Goal: Information Seeking & Learning: Learn about a topic

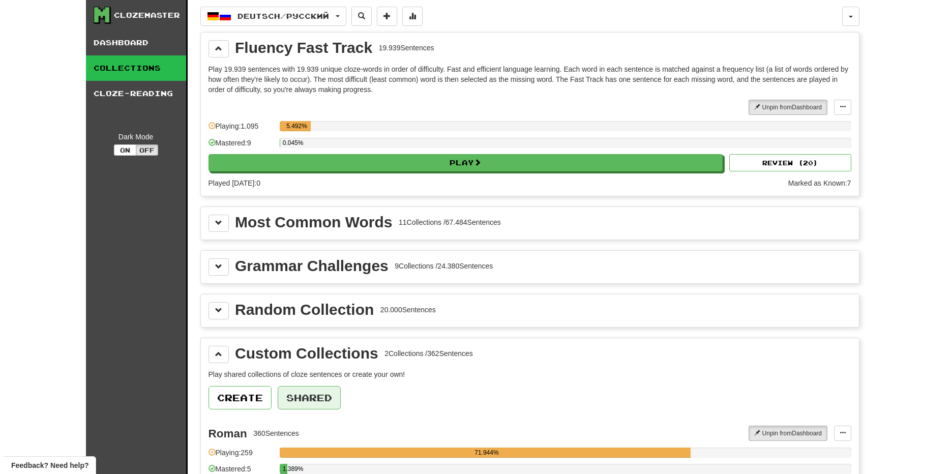
scroll to position [169, 0]
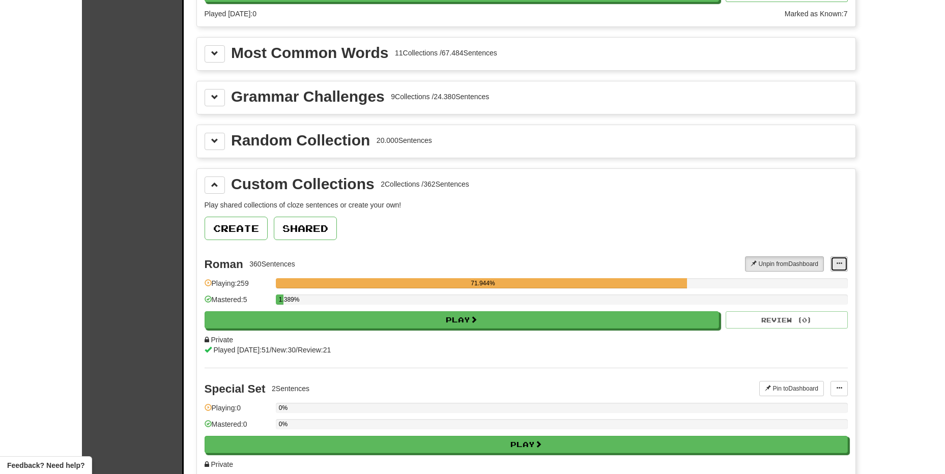
click at [832, 265] on button at bounding box center [838, 263] width 17 height 15
click at [811, 280] on span "Add Sentences" at bounding box center [799, 282] width 48 height 8
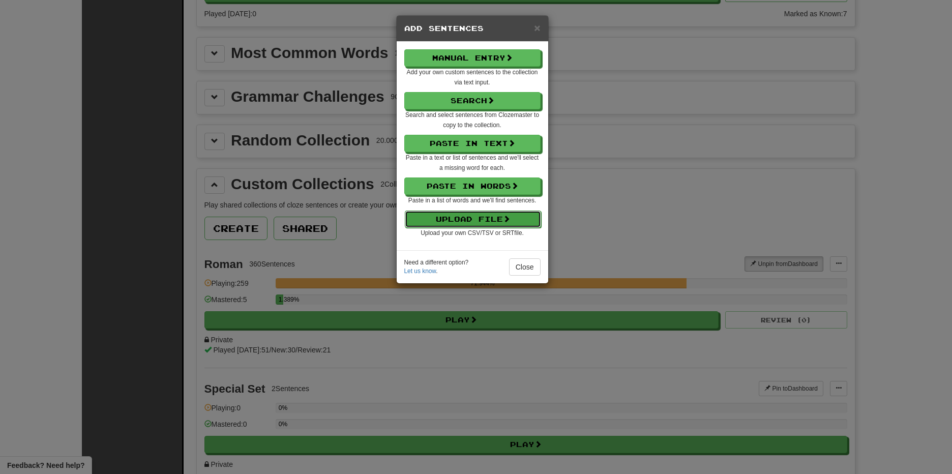
click at [500, 221] on button "Upload File" at bounding box center [473, 219] width 136 height 17
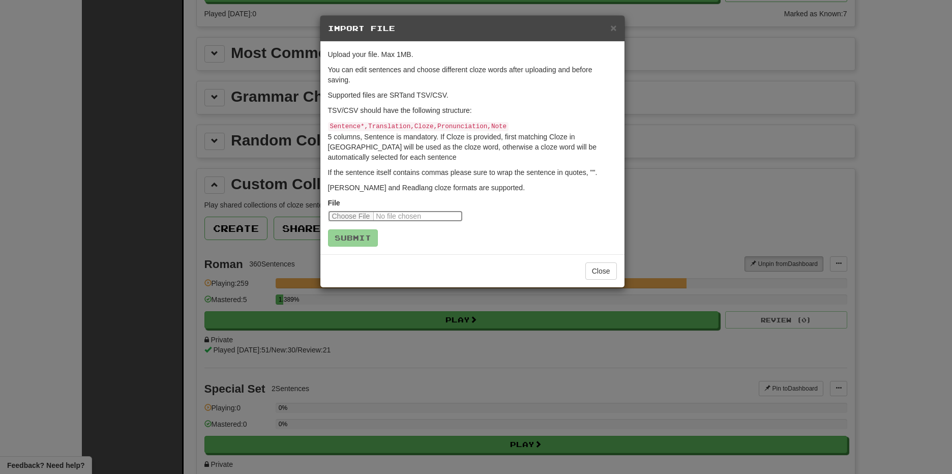
click at [355, 218] on input "file" at bounding box center [395, 216] width 135 height 11
type input "**********"
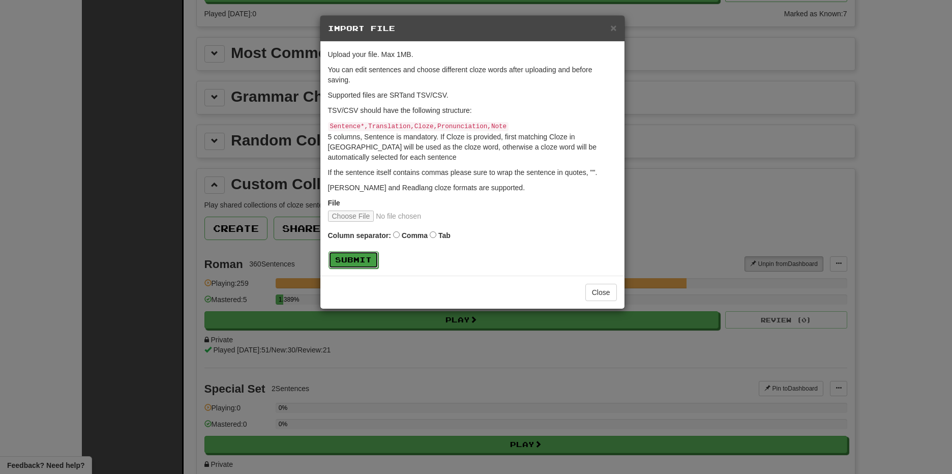
click at [352, 257] on button "Submit" at bounding box center [354, 259] width 50 height 17
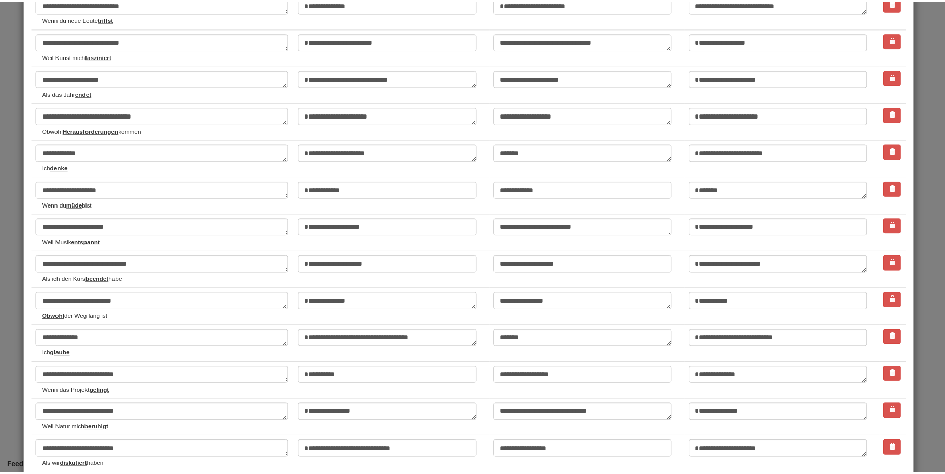
scroll to position [1576, 0]
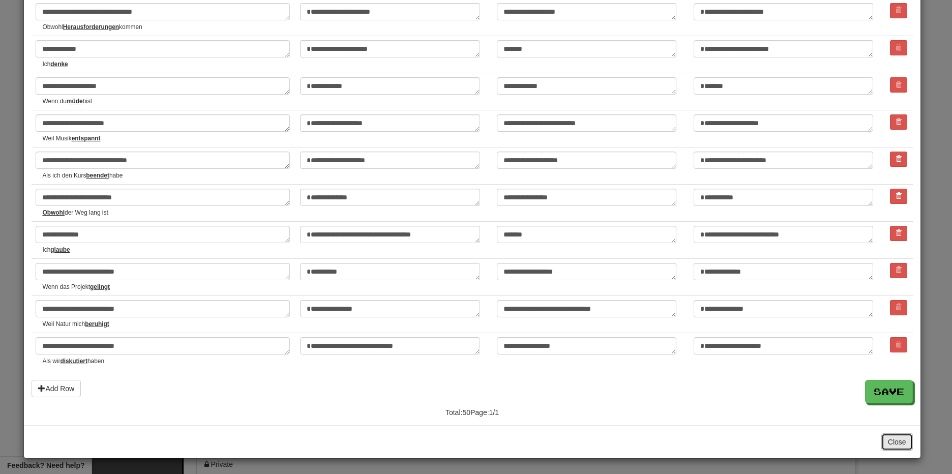
click at [904, 446] on button "Close" at bounding box center [898, 441] width 32 height 17
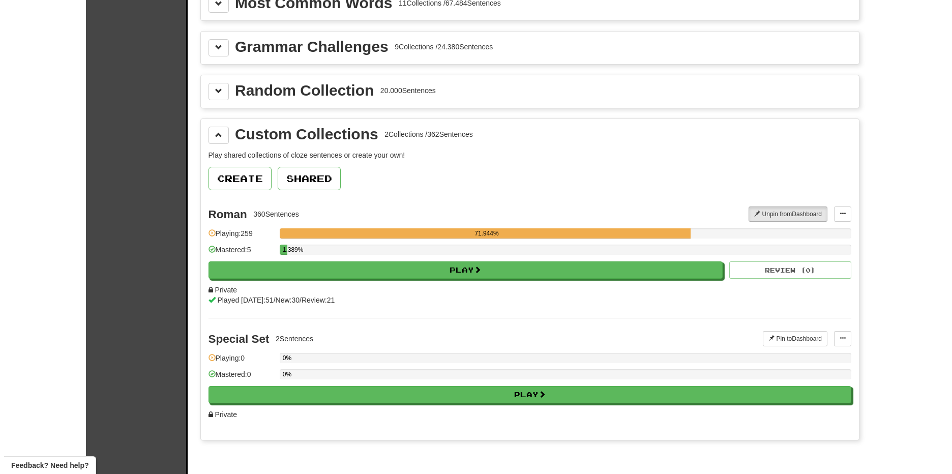
scroll to position [254, 0]
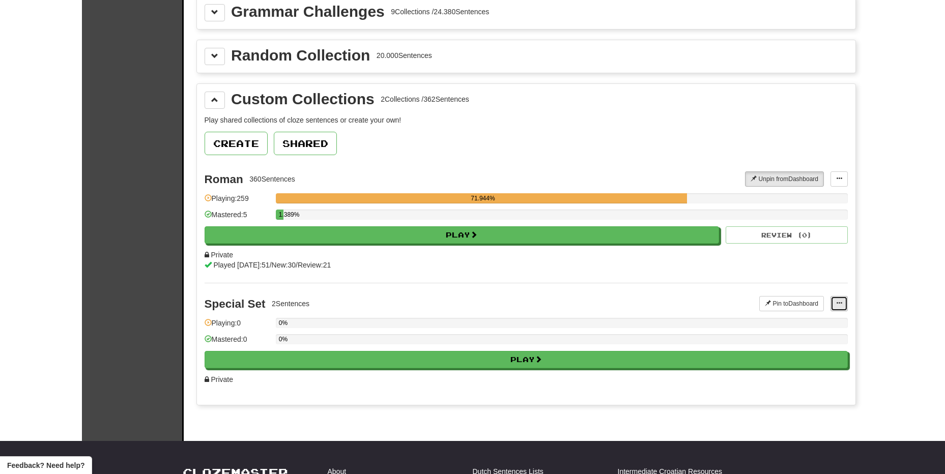
click at [842, 305] on button at bounding box center [838, 303] width 17 height 15
click at [798, 321] on span "Add Sentences" at bounding box center [799, 322] width 48 height 8
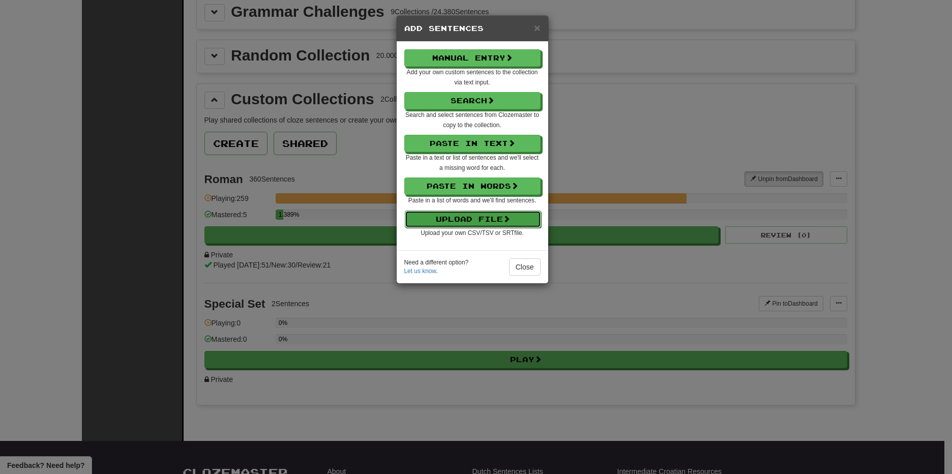
click at [485, 223] on button "Upload File" at bounding box center [473, 219] width 136 height 17
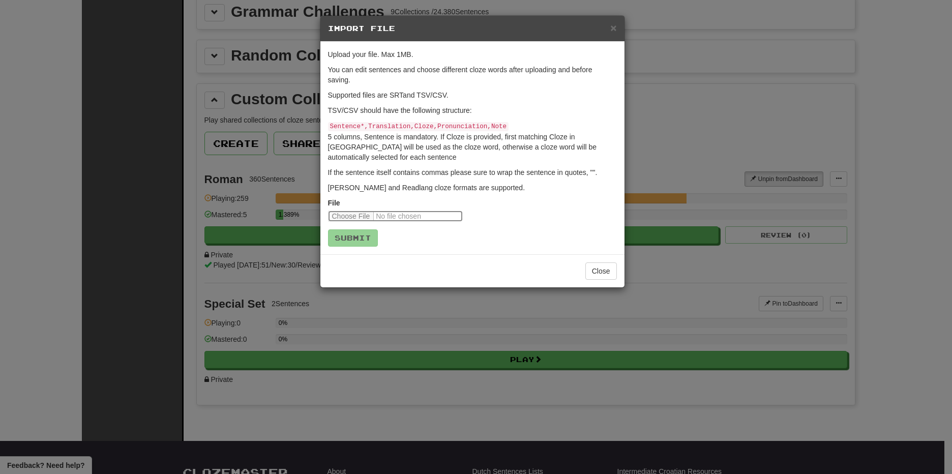
click at [357, 215] on input "file" at bounding box center [395, 216] width 135 height 11
type input "**********"
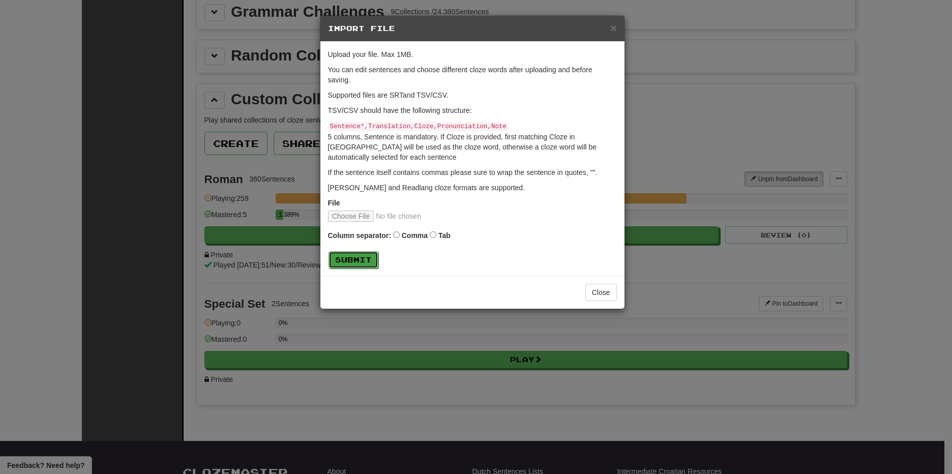
click at [351, 267] on button "Submit" at bounding box center [354, 259] width 50 height 17
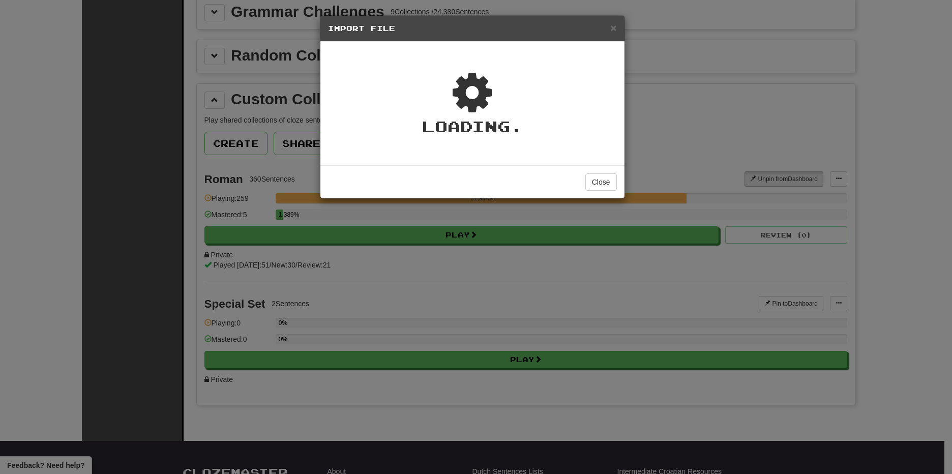
type textarea "*"
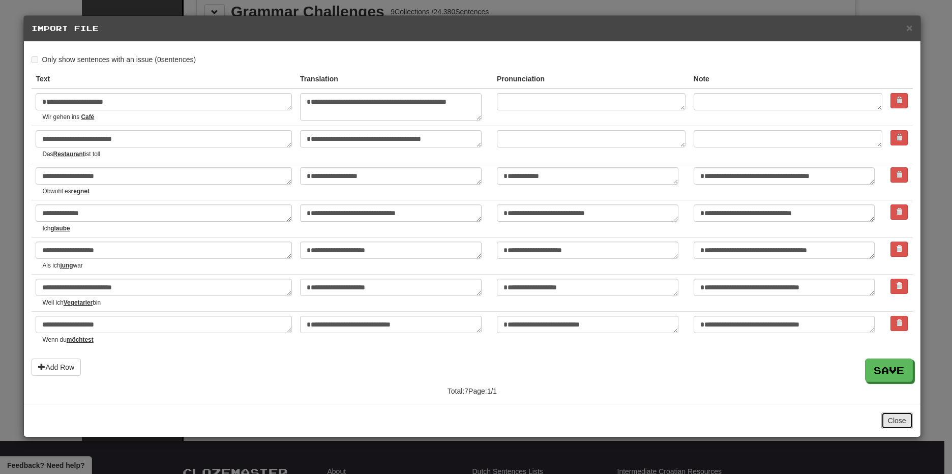
click at [893, 424] on button "Close" at bounding box center [898, 420] width 32 height 17
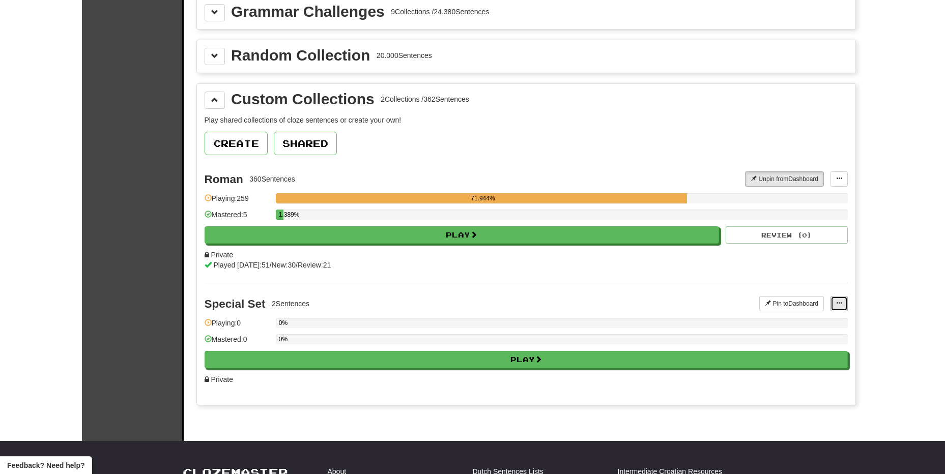
click at [837, 303] on span at bounding box center [839, 303] width 6 height 6
click at [802, 321] on span "Add Sentences" at bounding box center [799, 322] width 48 height 8
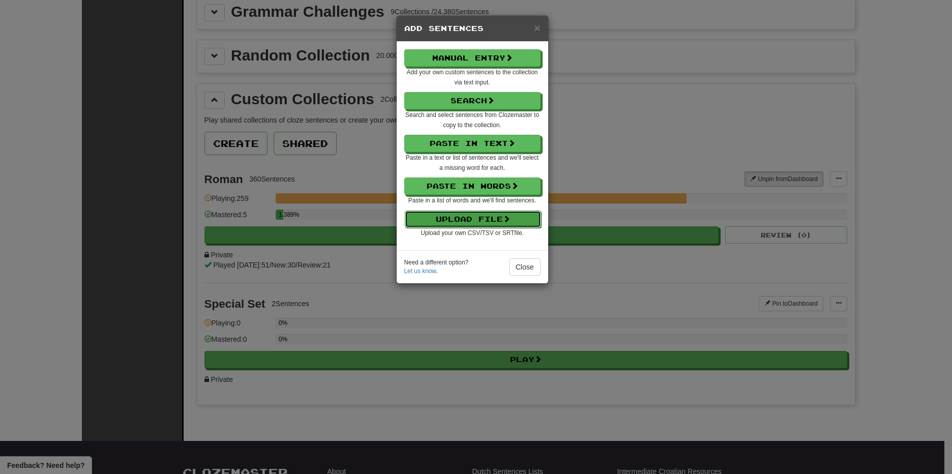
click at [480, 219] on button "Upload File" at bounding box center [473, 219] width 136 height 17
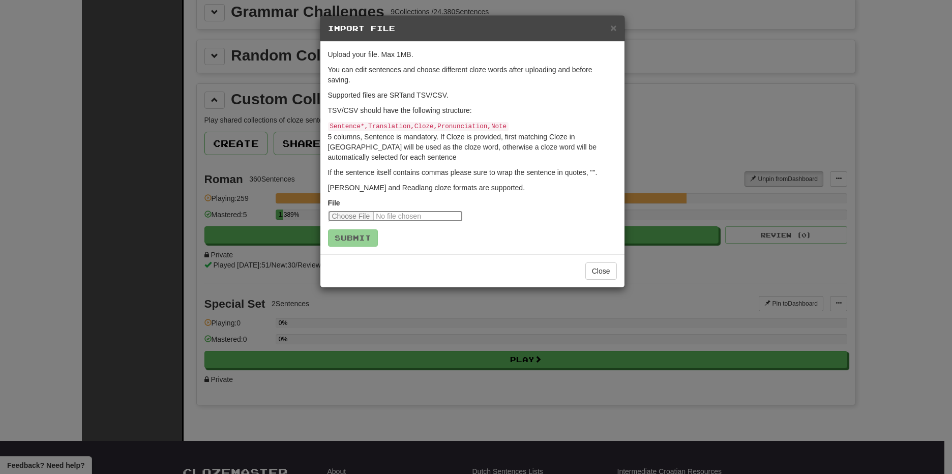
click at [377, 216] on input "file" at bounding box center [395, 216] width 135 height 11
type input "**********"
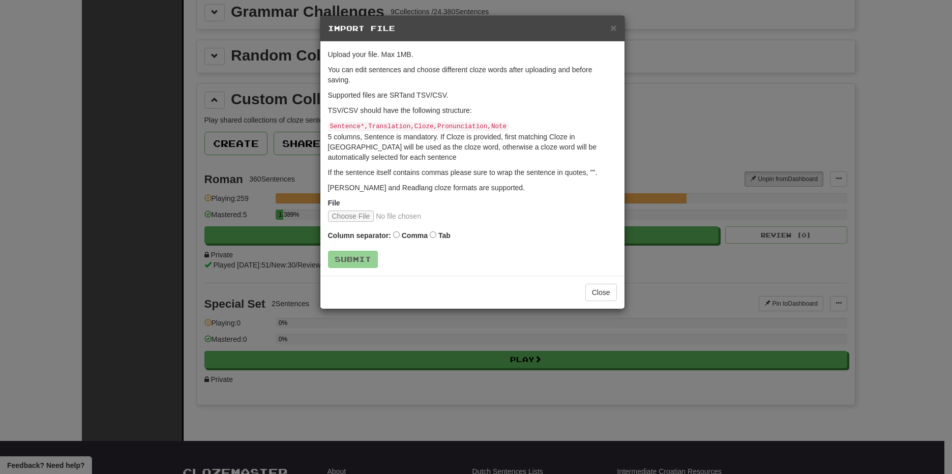
click at [439, 233] on label "Tab" at bounding box center [445, 235] width 12 height 10
click at [366, 257] on button "Submit" at bounding box center [354, 259] width 50 height 17
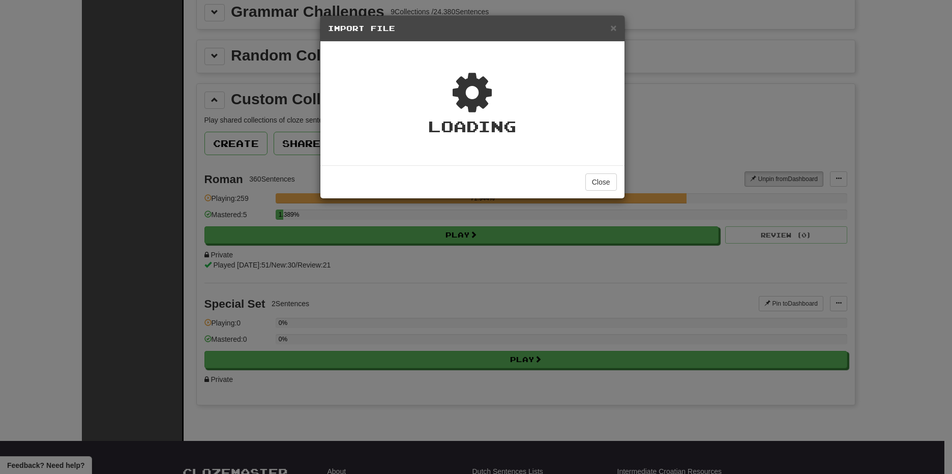
type textarea "*"
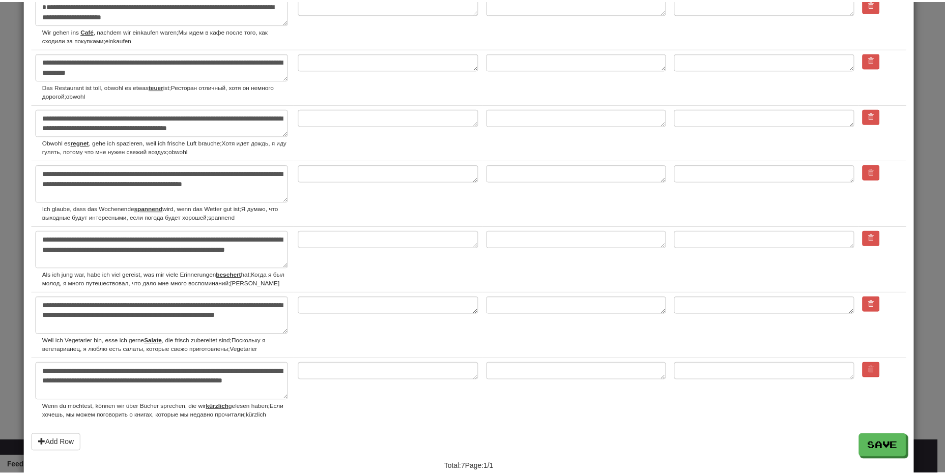
scroll to position [151, 0]
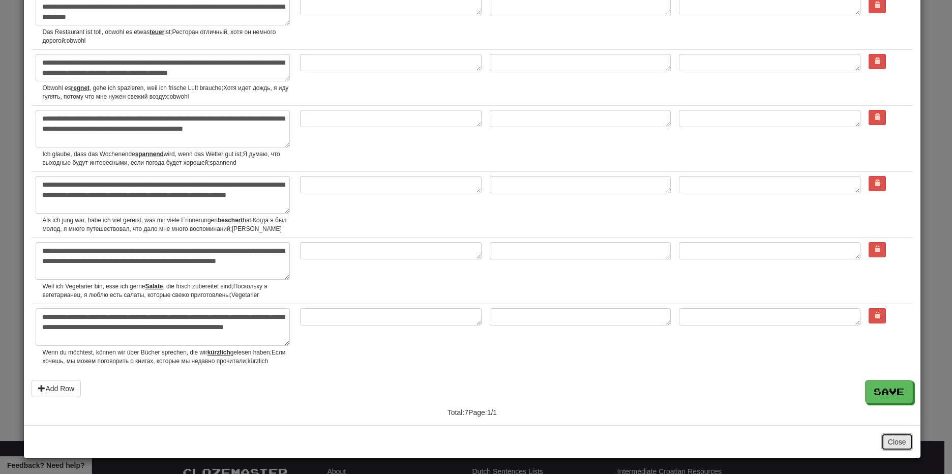
click at [882, 441] on button "Close" at bounding box center [898, 441] width 32 height 17
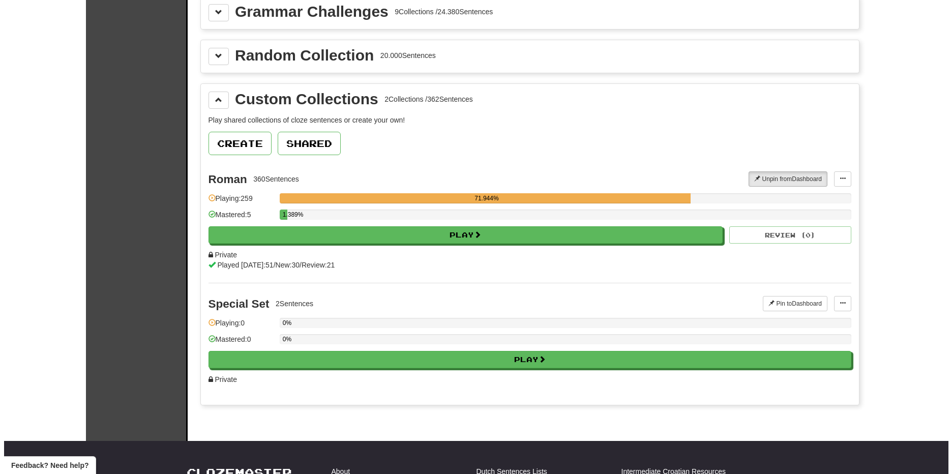
scroll to position [169, 0]
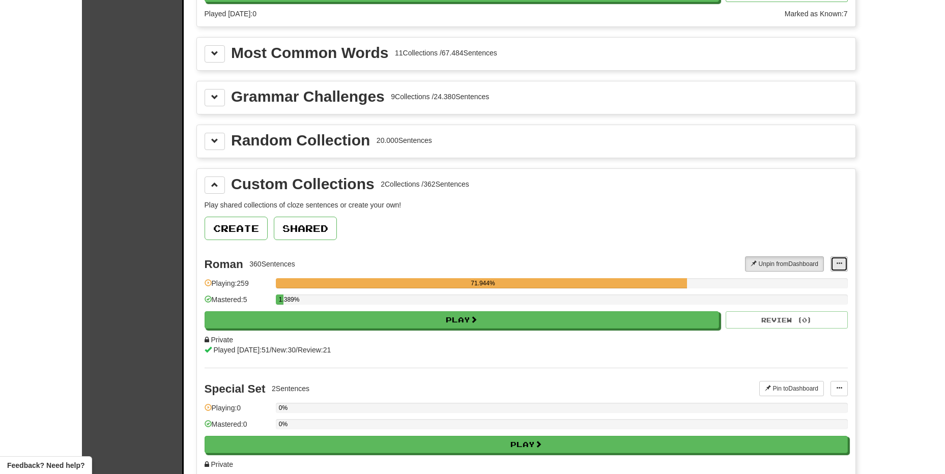
click at [840, 262] on span at bounding box center [839, 263] width 6 height 6
click at [817, 307] on span "Edit Collection" at bounding box center [798, 309] width 46 height 8
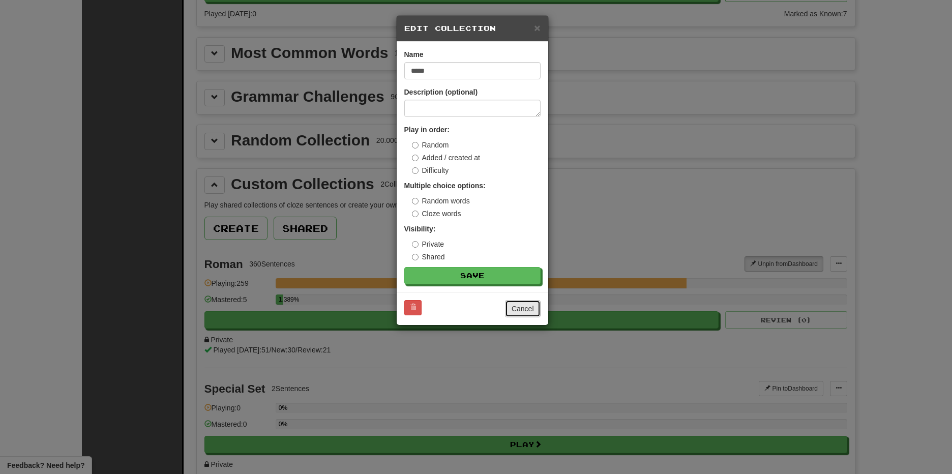
click at [512, 311] on button "Cancel" at bounding box center [523, 308] width 36 height 17
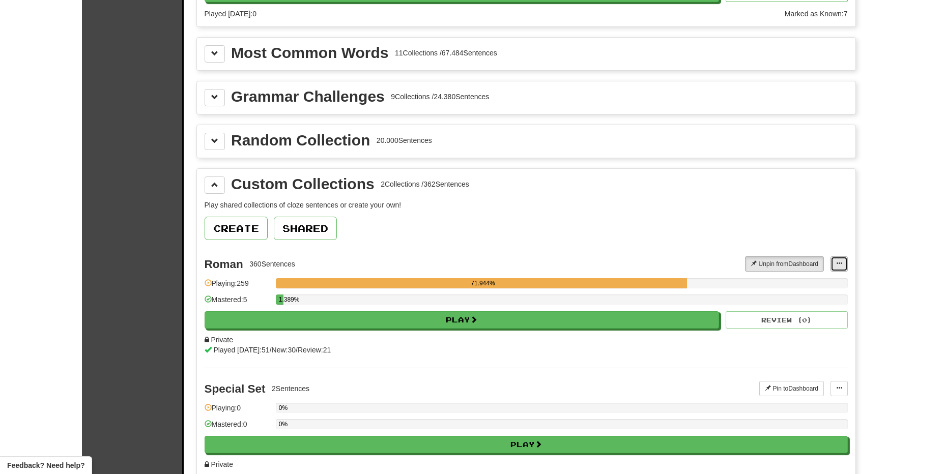
click at [843, 265] on button at bounding box center [838, 263] width 17 height 15
click at [808, 293] on span "Manage Sentences" at bounding box center [806, 296] width 62 height 8
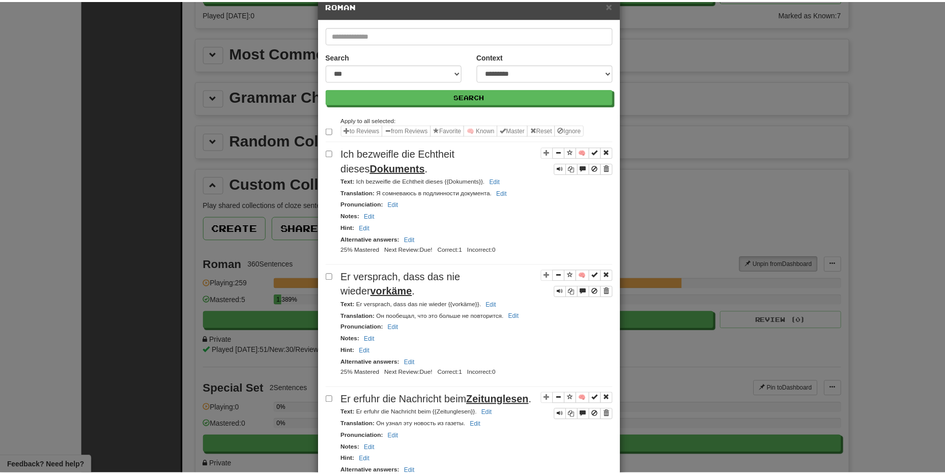
scroll to position [0, 0]
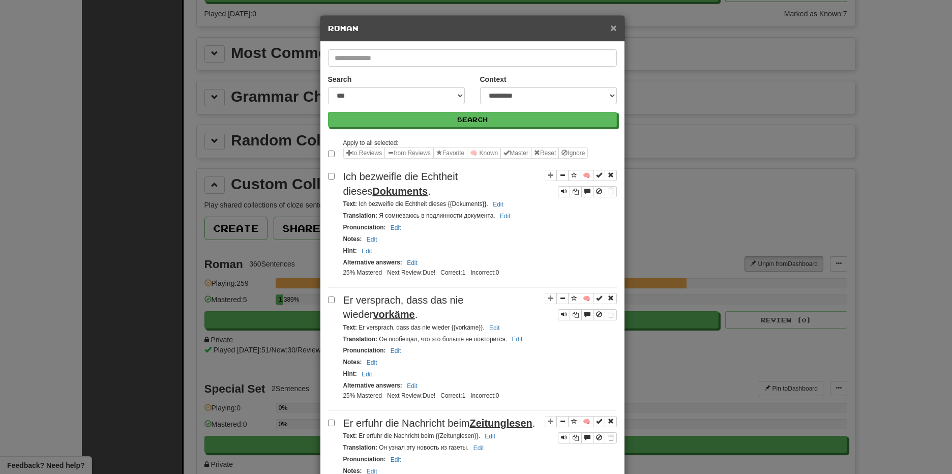
click at [610, 29] on span "×" at bounding box center [613, 28] width 6 height 12
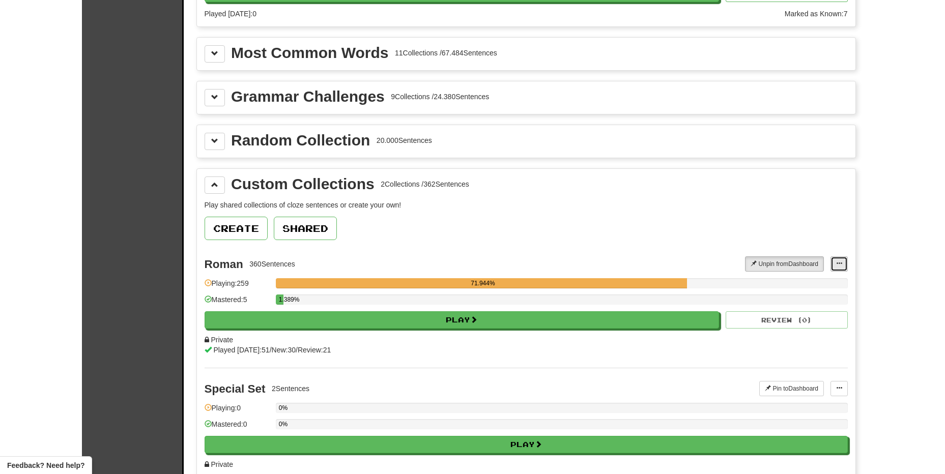
click at [839, 263] on span at bounding box center [839, 263] width 6 height 6
click at [812, 305] on span "Edit Collection" at bounding box center [798, 309] width 46 height 8
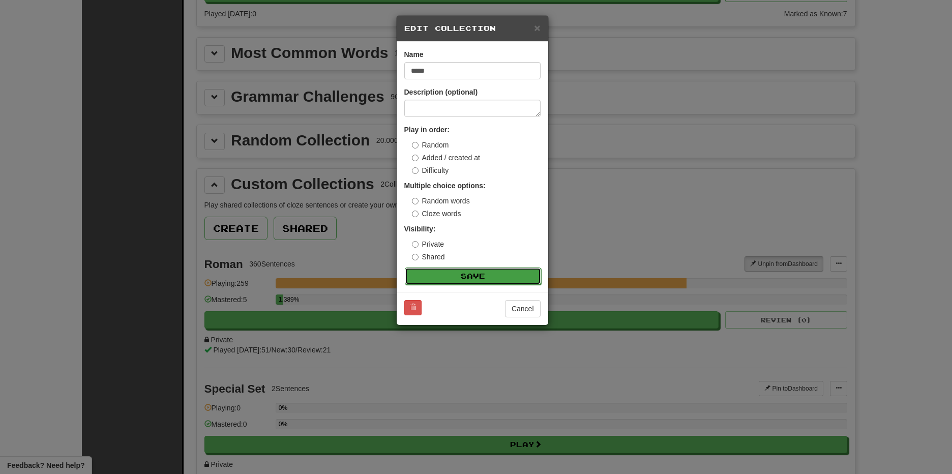
click at [492, 279] on button "Save" at bounding box center [473, 276] width 136 height 17
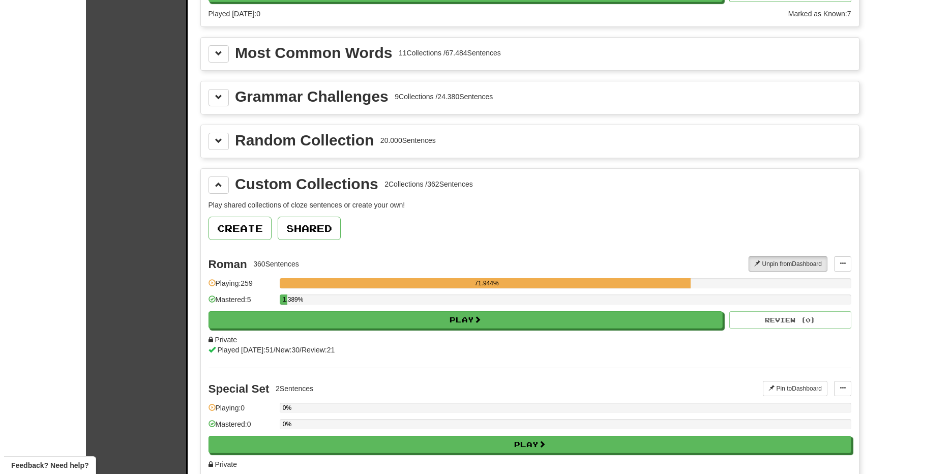
scroll to position [254, 0]
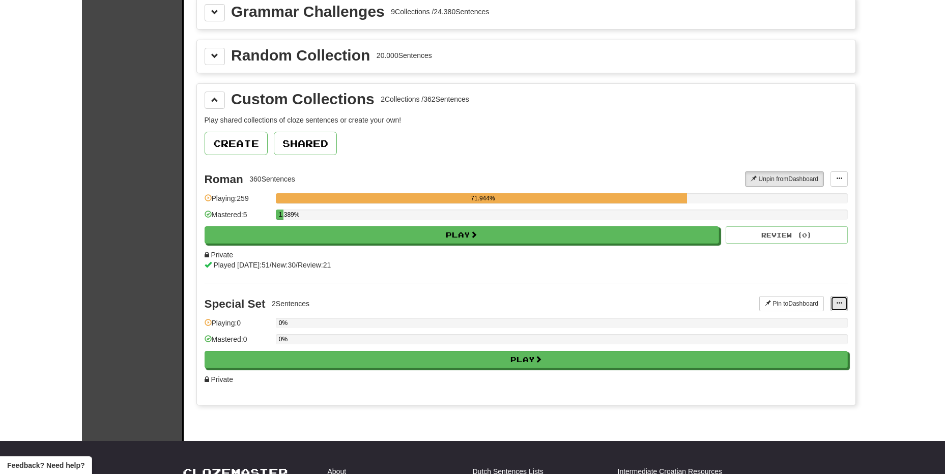
click at [835, 305] on button at bounding box center [838, 303] width 17 height 15
click at [826, 322] on link "Add Sentences" at bounding box center [798, 321] width 95 height 13
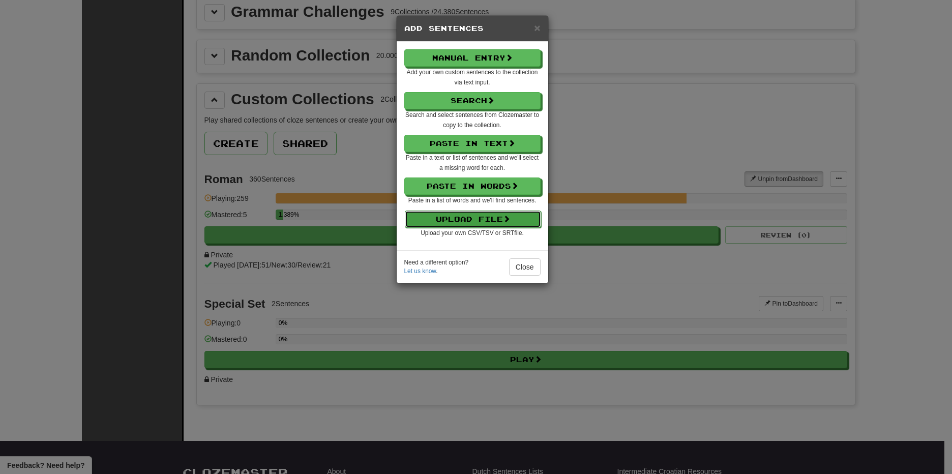
click at [445, 215] on button "Upload File" at bounding box center [473, 219] width 136 height 17
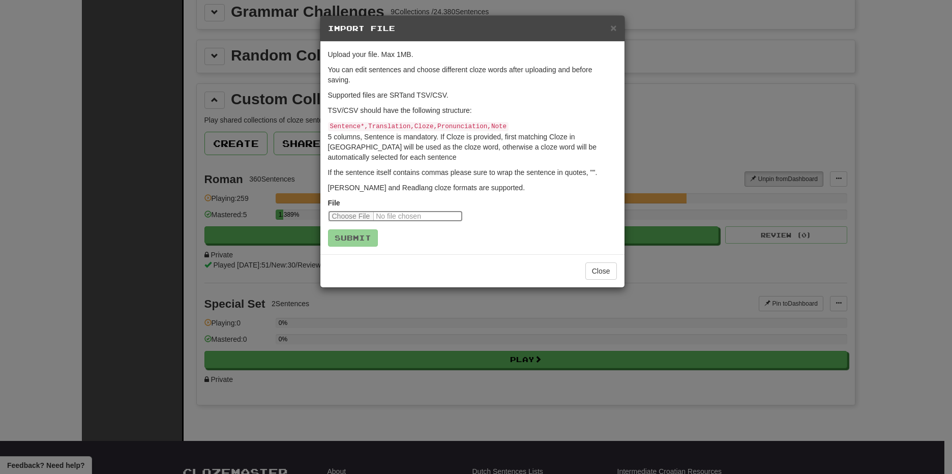
click at [343, 216] on input "file" at bounding box center [395, 216] width 135 height 11
type input "**********"
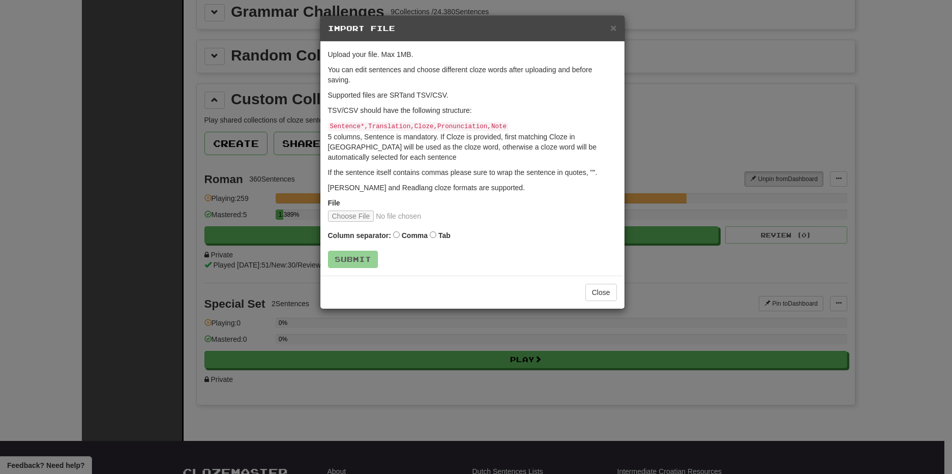
click at [406, 234] on label "Comma" at bounding box center [415, 235] width 26 height 10
click at [358, 260] on button "Submit" at bounding box center [354, 259] width 50 height 17
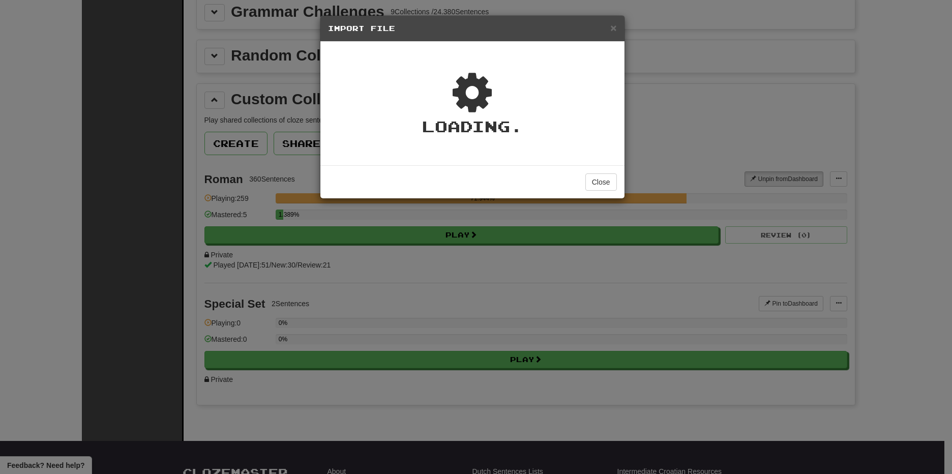
type textarea "*"
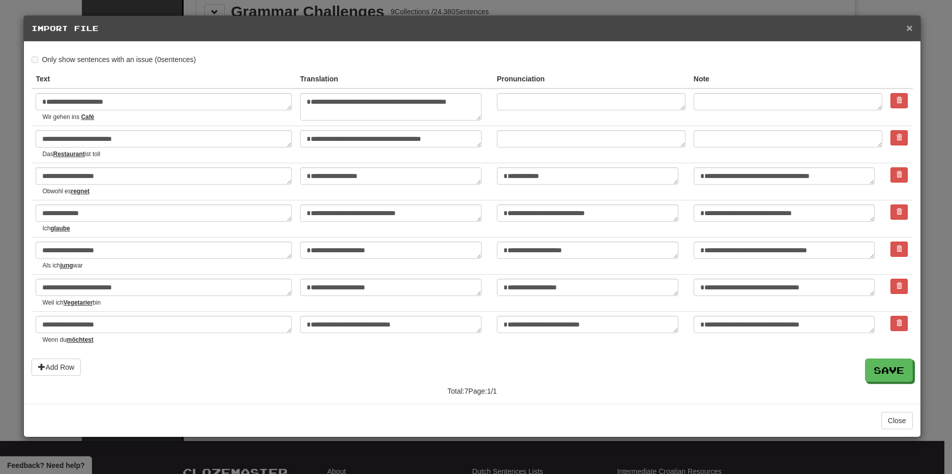
click at [909, 26] on span "×" at bounding box center [910, 28] width 6 height 12
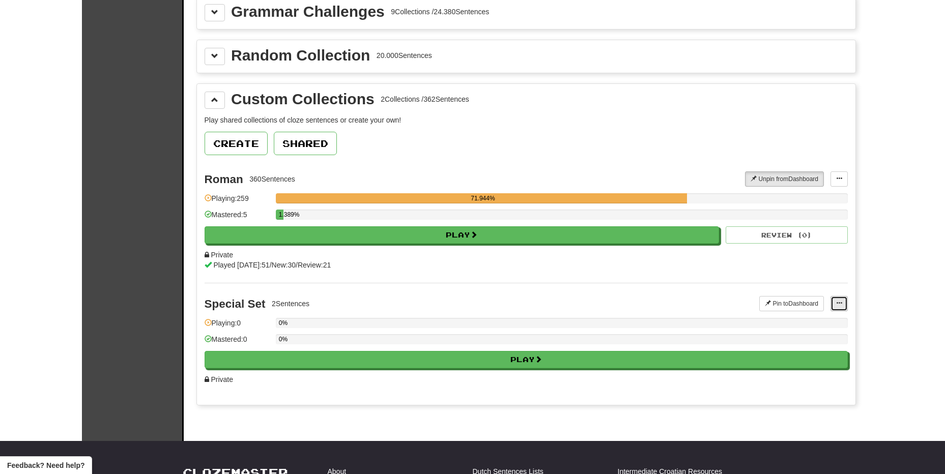
click at [839, 308] on button at bounding box center [838, 303] width 17 height 15
click at [816, 326] on link "Add Sentences" at bounding box center [798, 321] width 95 height 13
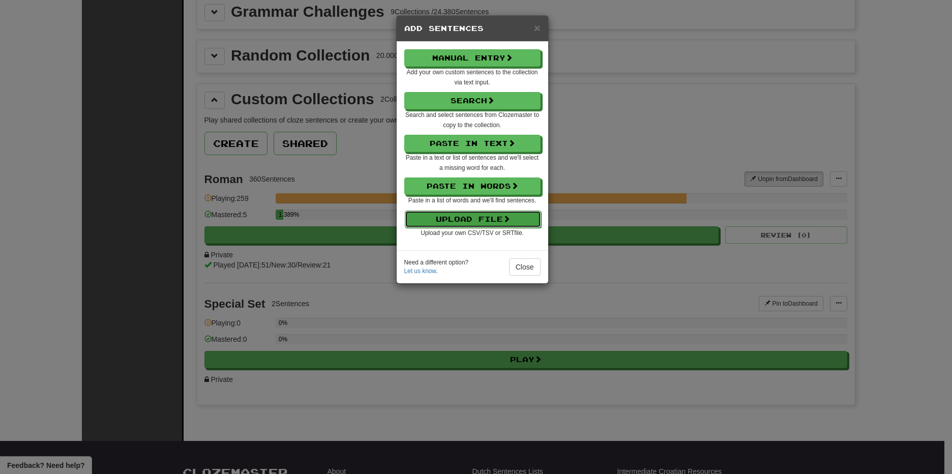
click at [504, 225] on button "Upload File" at bounding box center [473, 219] width 136 height 17
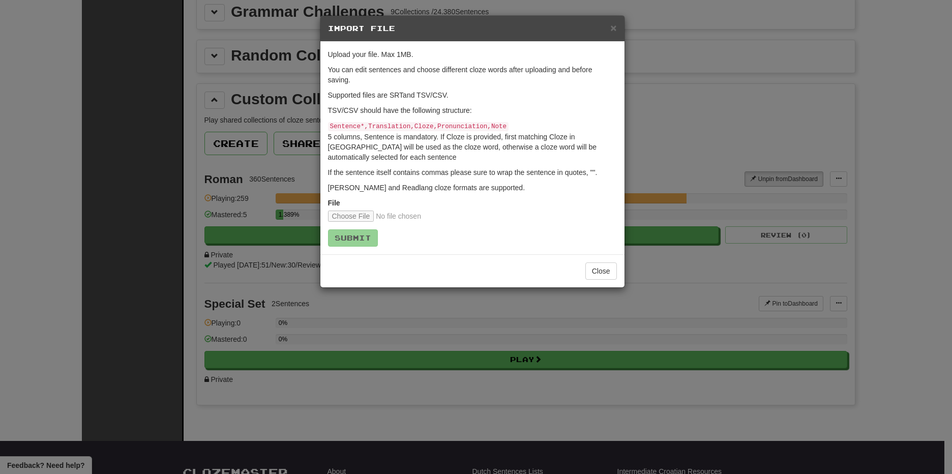
click at [619, 26] on div "× Import File" at bounding box center [473, 29] width 304 height 26
click at [608, 268] on button "Close" at bounding box center [602, 271] width 32 height 17
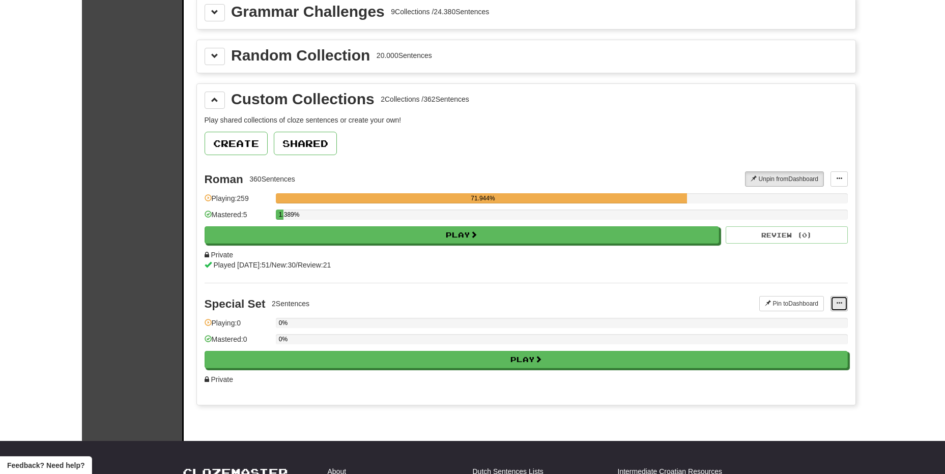
click at [836, 306] on span at bounding box center [839, 303] width 6 height 6
click at [799, 322] on span "Add Sentences" at bounding box center [799, 322] width 48 height 8
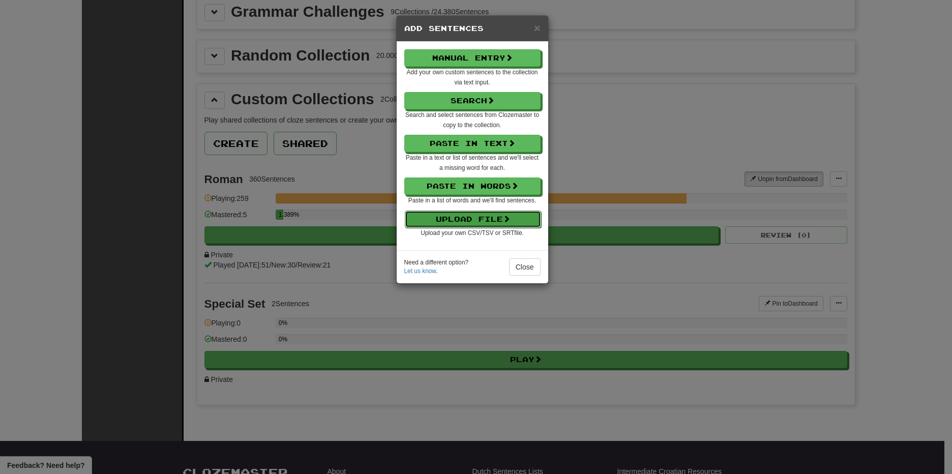
click at [464, 221] on button "Upload File" at bounding box center [473, 219] width 136 height 17
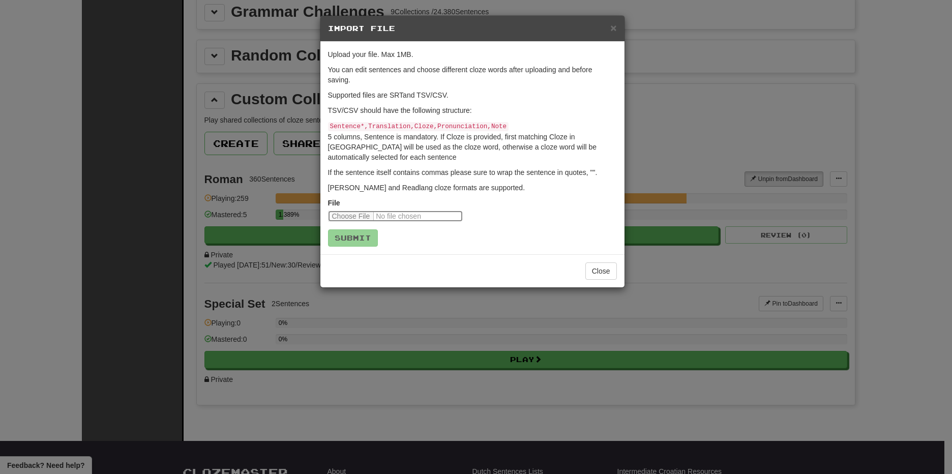
click at [369, 212] on input "file" at bounding box center [395, 216] width 135 height 11
type input "**********"
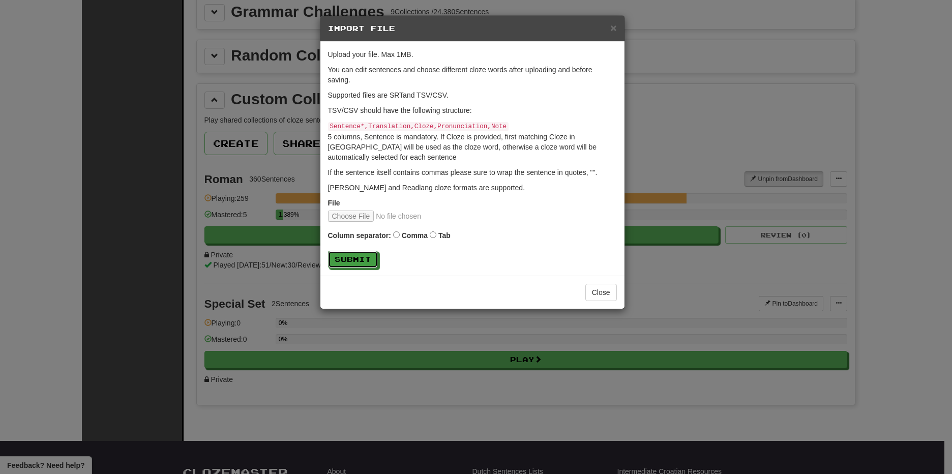
click at [362, 258] on button "Submit" at bounding box center [353, 259] width 50 height 17
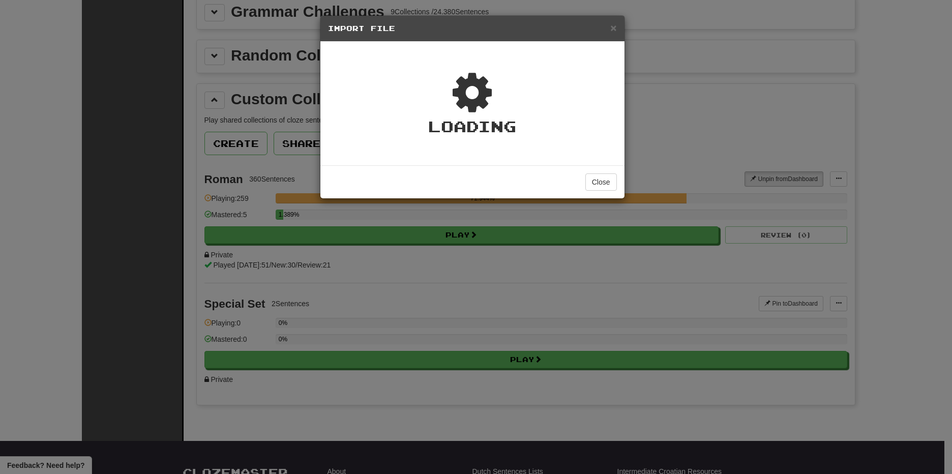
type textarea "*"
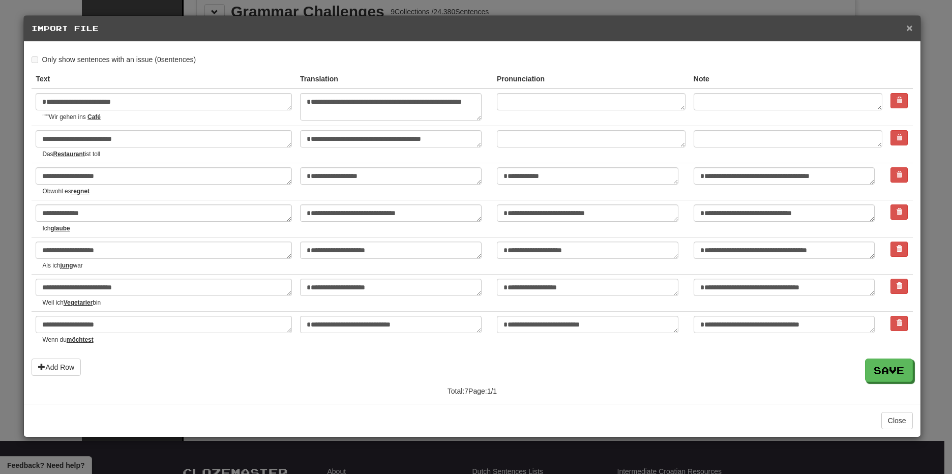
click at [909, 25] on span "×" at bounding box center [910, 28] width 6 height 12
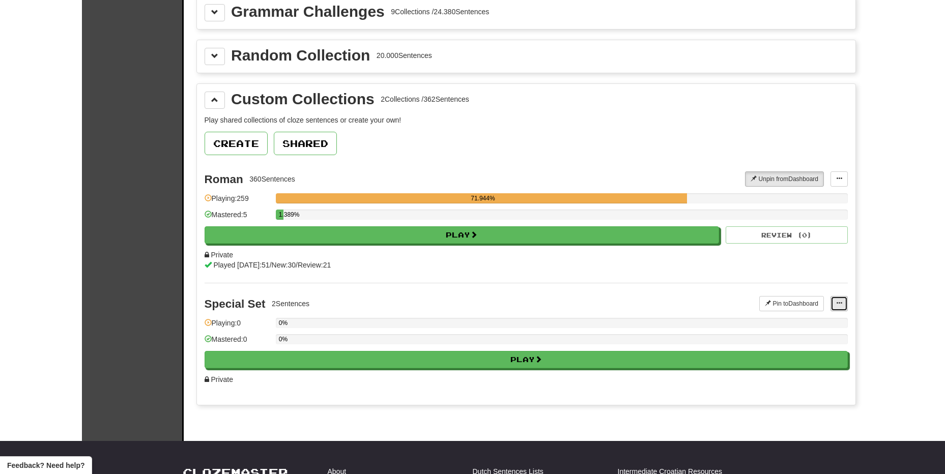
click at [845, 309] on button at bounding box center [838, 303] width 17 height 15
click at [819, 324] on span "Add Sentences" at bounding box center [799, 322] width 48 height 8
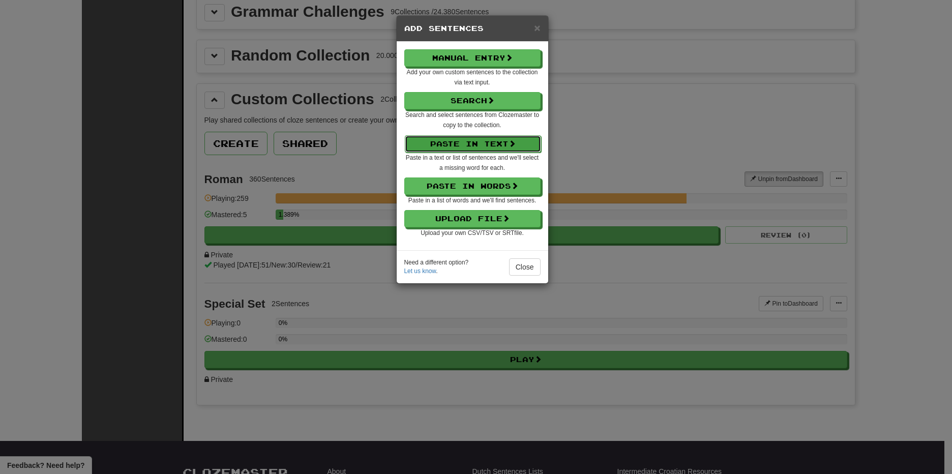
click at [470, 146] on button "Paste in Text" at bounding box center [473, 143] width 136 height 17
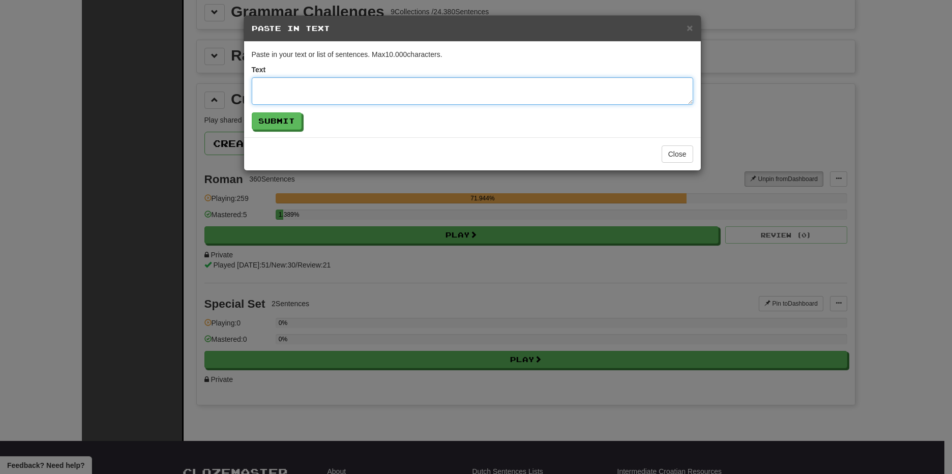
click at [413, 91] on textarea at bounding box center [473, 90] width 442 height 27
paste textarea "**********"
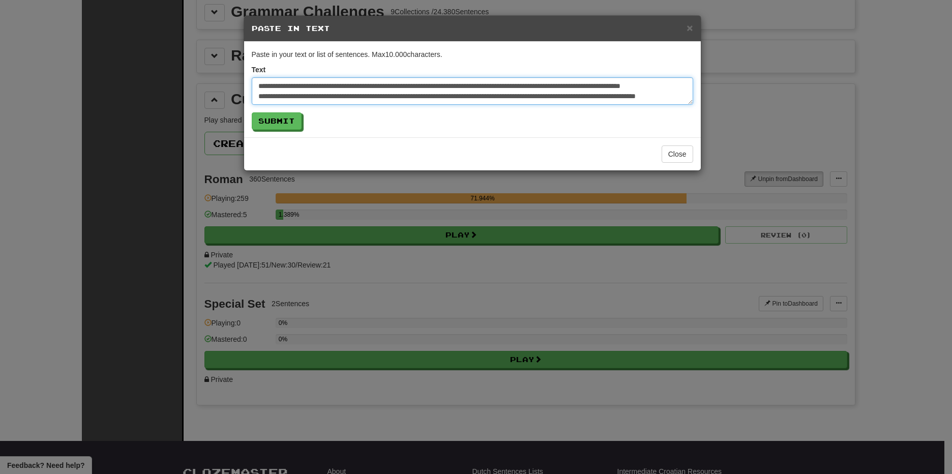
scroll to position [973, 0]
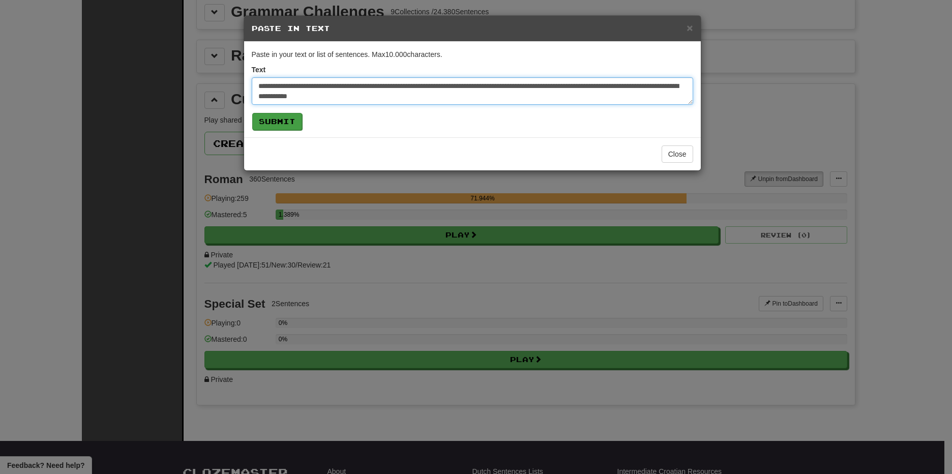
type textarea "**********"
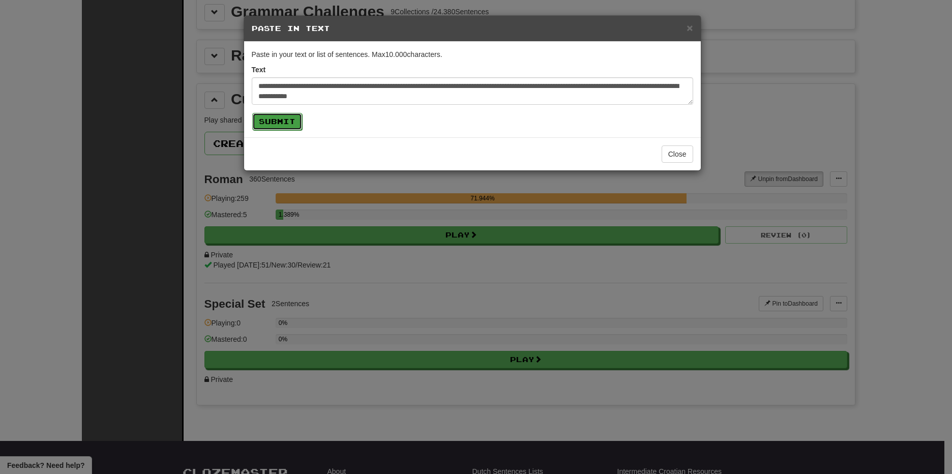
click at [290, 123] on button "Submit" at bounding box center [277, 121] width 50 height 17
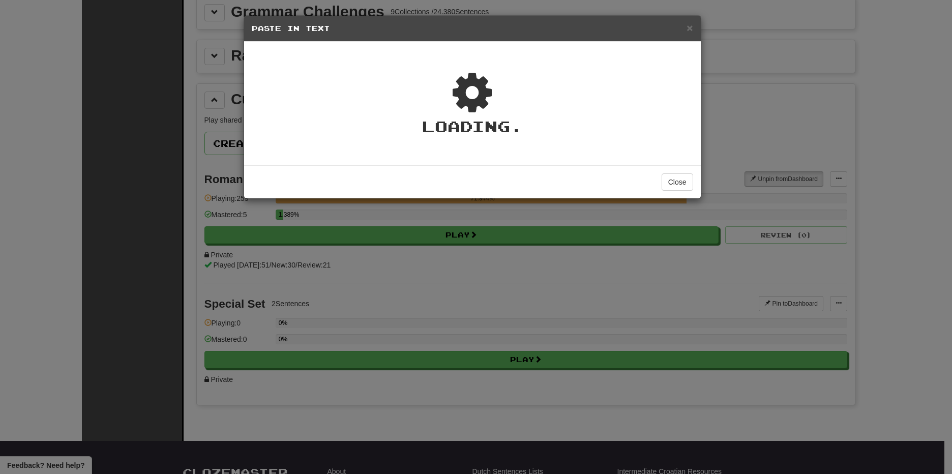
type textarea "*"
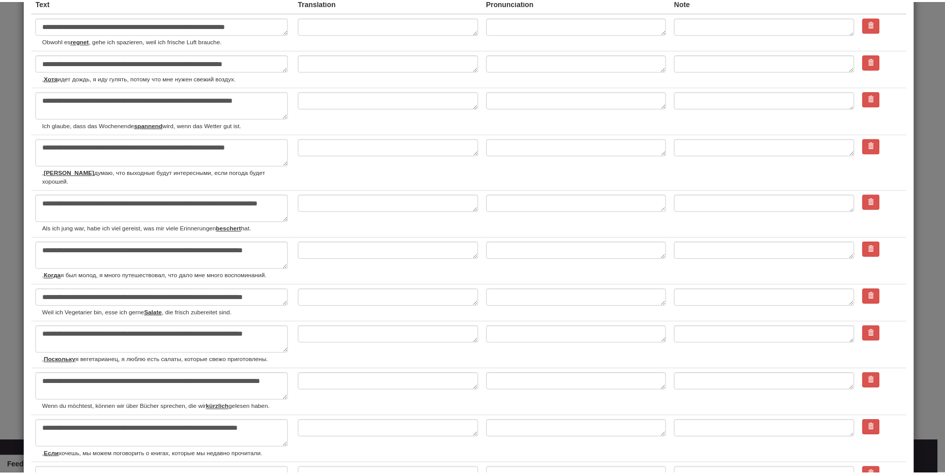
scroll to position [0, 0]
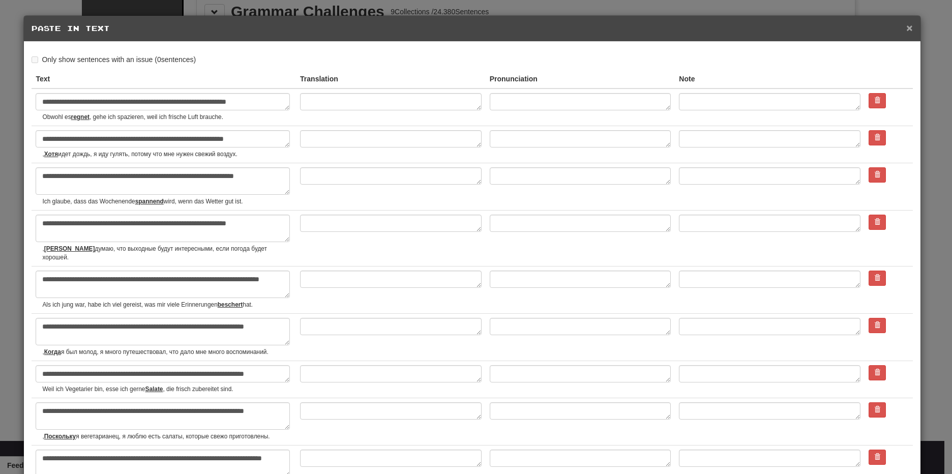
click at [907, 26] on span "×" at bounding box center [910, 28] width 6 height 12
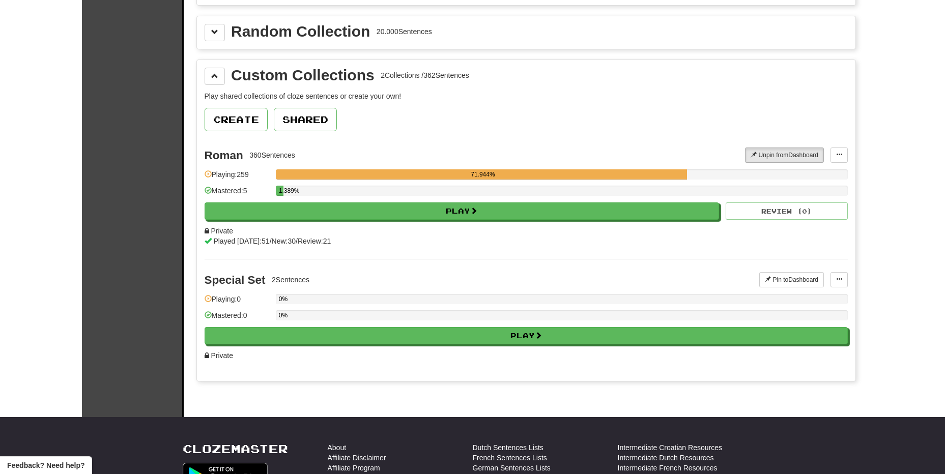
scroll to position [254, 0]
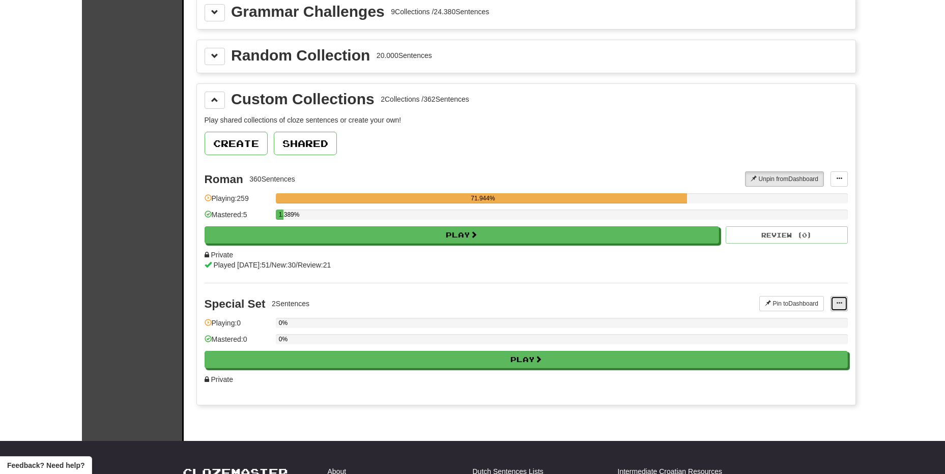
click at [834, 298] on button at bounding box center [838, 303] width 17 height 15
click at [821, 313] on ul "Pin to Dashboard Add Sentences Manage Sentences Edit Collection" at bounding box center [799, 335] width 96 height 46
click at [836, 302] on span at bounding box center [839, 303] width 6 height 6
click at [816, 323] on span "Add Sentences" at bounding box center [799, 322] width 48 height 8
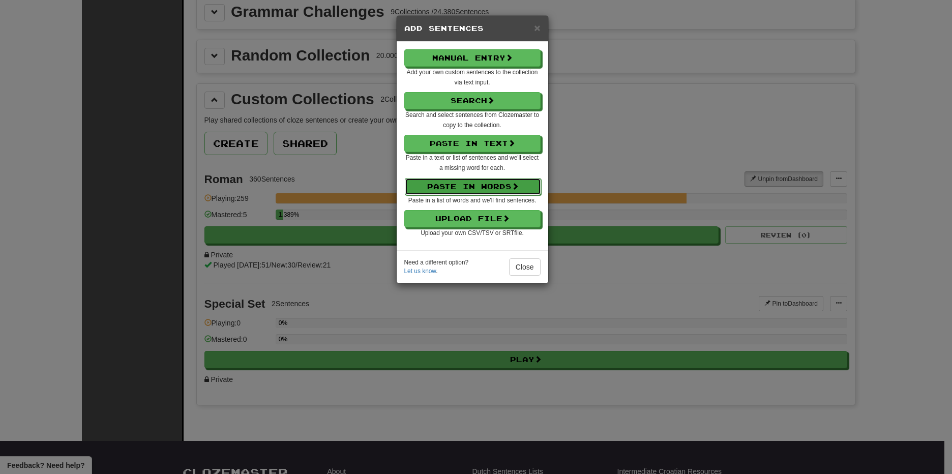
click at [500, 185] on button "Paste in Words" at bounding box center [473, 186] width 136 height 17
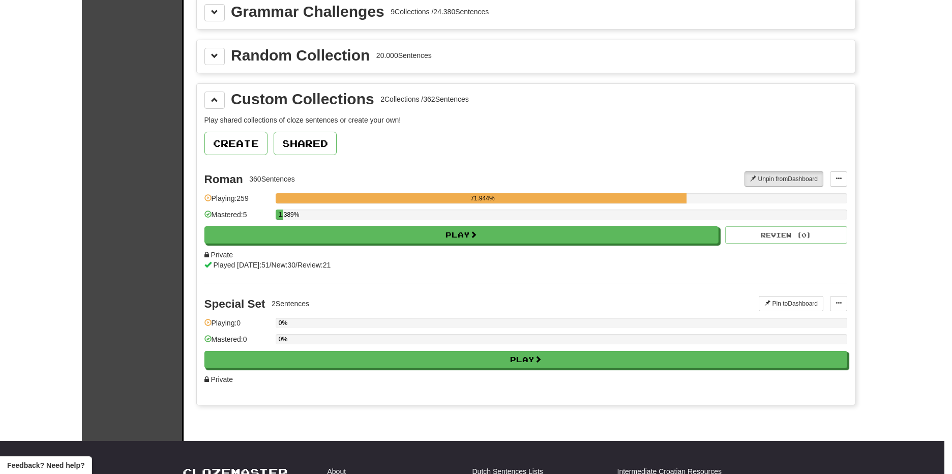
select select "*"
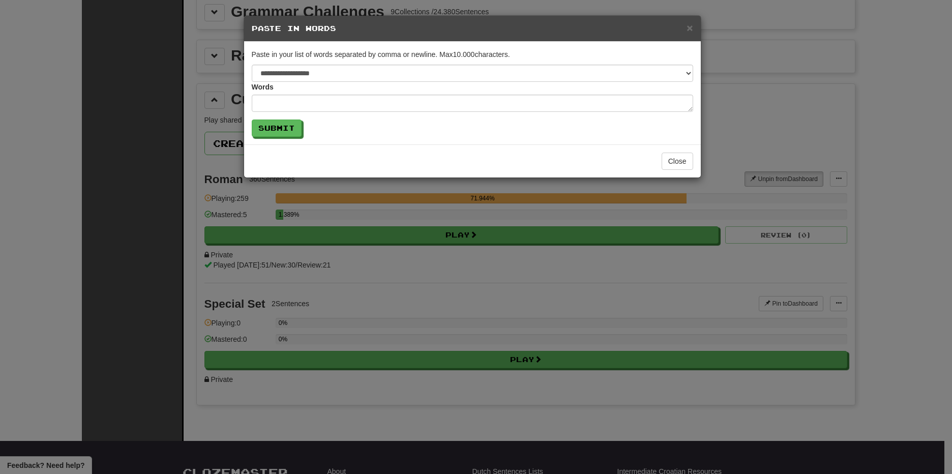
click at [686, 26] on h5 "Paste in Words" at bounding box center [473, 28] width 442 height 10
click at [691, 29] on span "×" at bounding box center [690, 28] width 6 height 12
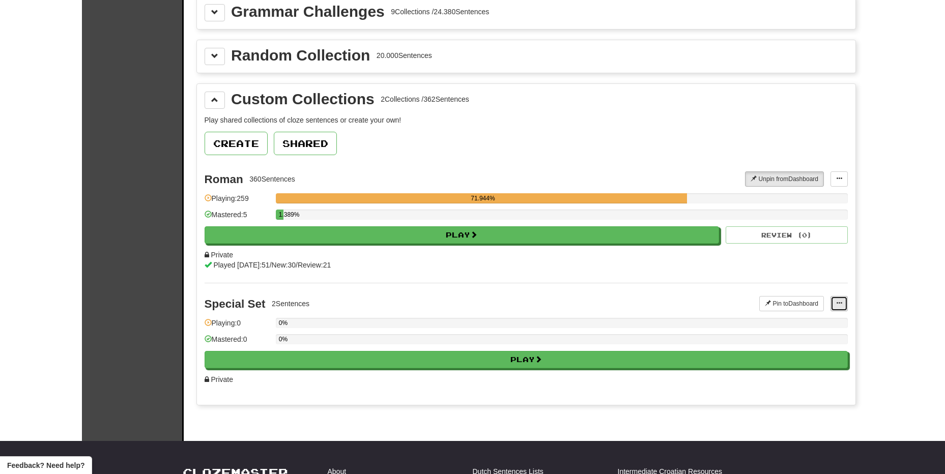
click at [836, 300] on span at bounding box center [839, 303] width 6 height 6
click at [816, 320] on span "Add Sentences" at bounding box center [799, 322] width 48 height 8
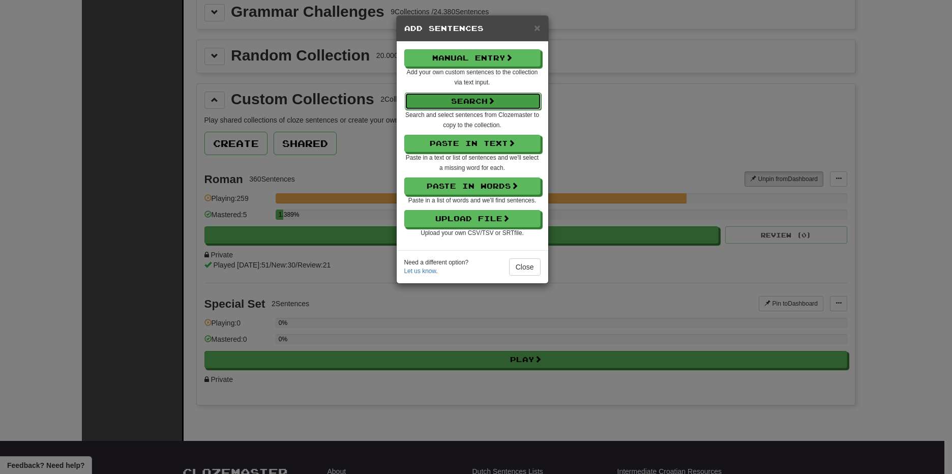
click at [523, 101] on button "Search" at bounding box center [473, 101] width 136 height 17
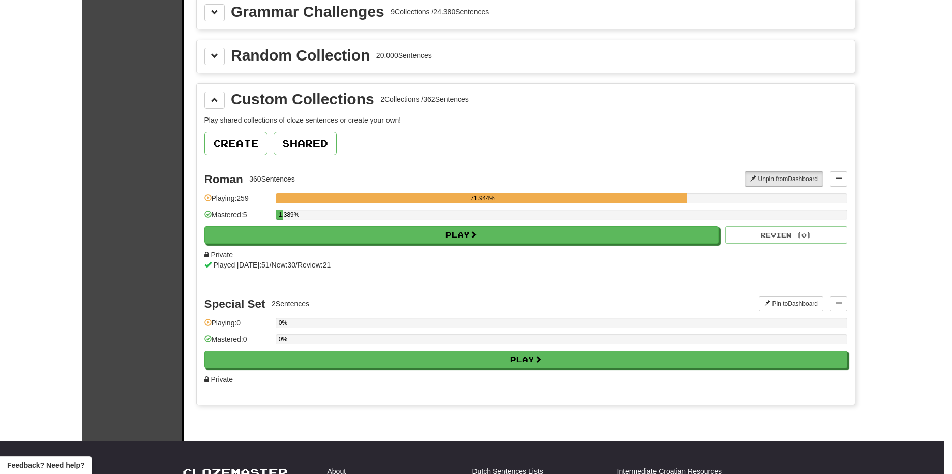
select select "****"
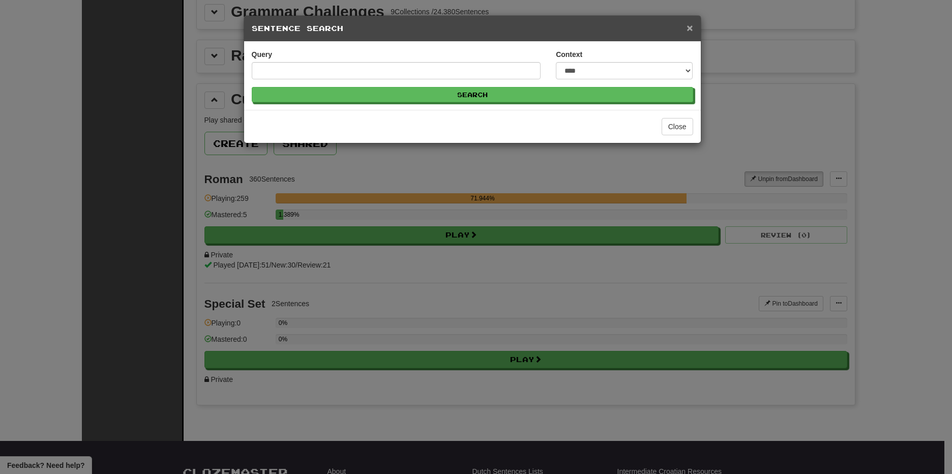
click at [689, 26] on span "×" at bounding box center [690, 28] width 6 height 12
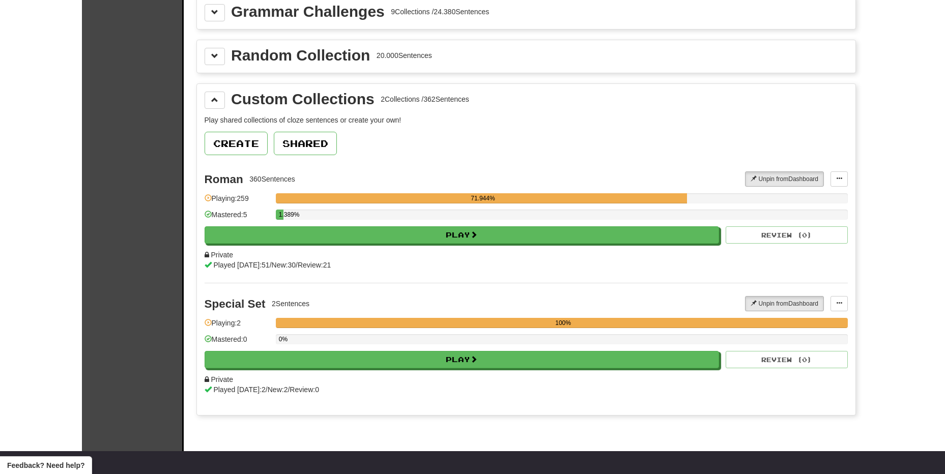
click at [648, 135] on div "Create Shared" at bounding box center [526, 143] width 643 height 23
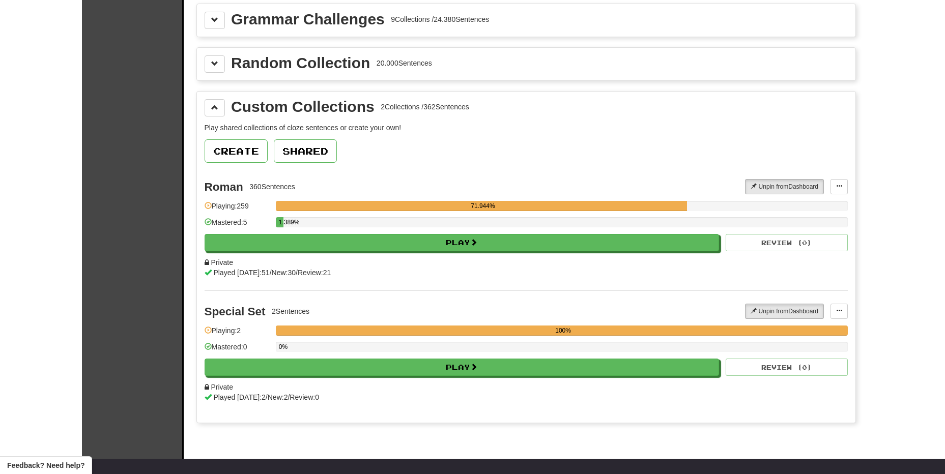
scroll to position [0, 0]
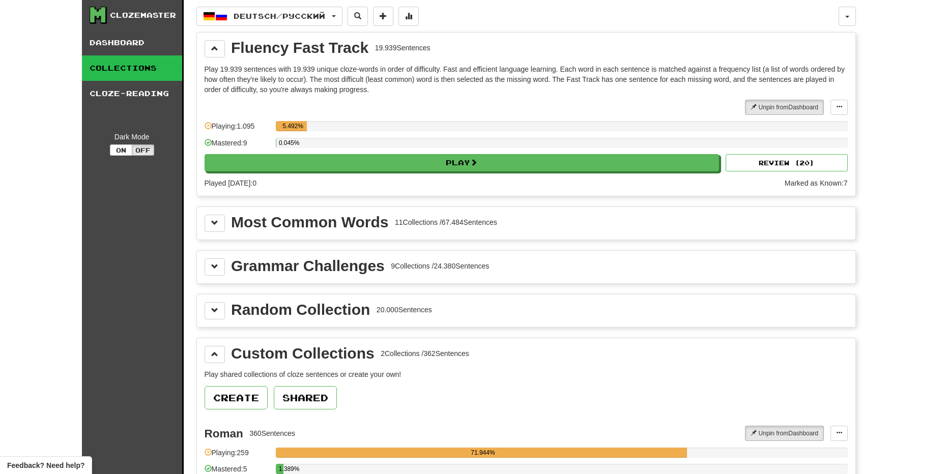
click at [130, 12] on div "Clozemaster" at bounding box center [143, 15] width 66 height 10
click at [101, 49] on link "Dashboard" at bounding box center [132, 42] width 100 height 25
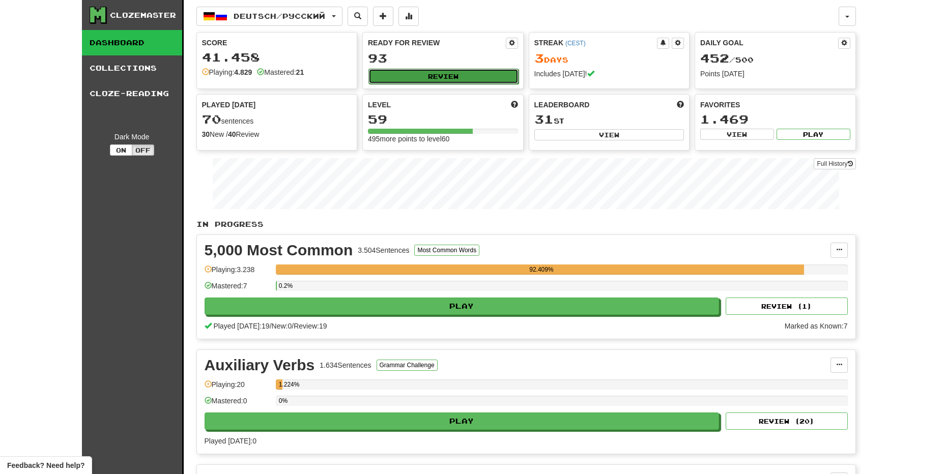
click at [453, 80] on button "Review" at bounding box center [443, 76] width 150 height 15
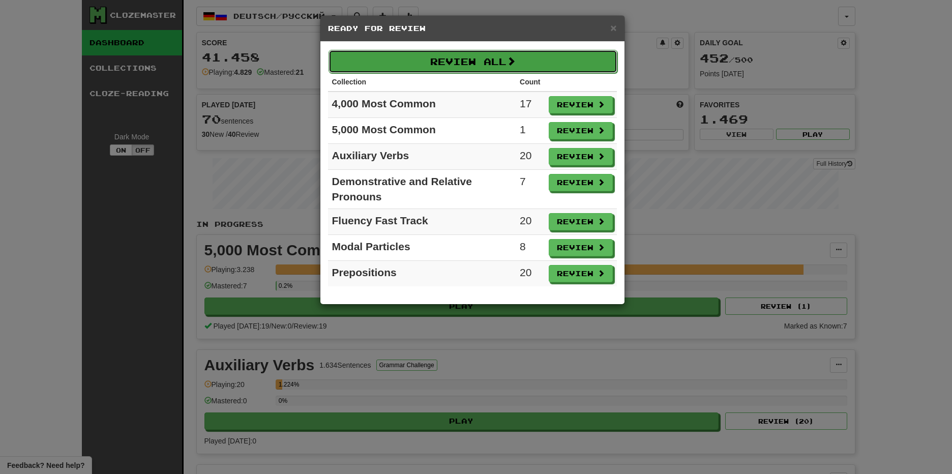
click at [549, 65] on button "Review All" at bounding box center [473, 61] width 289 height 23
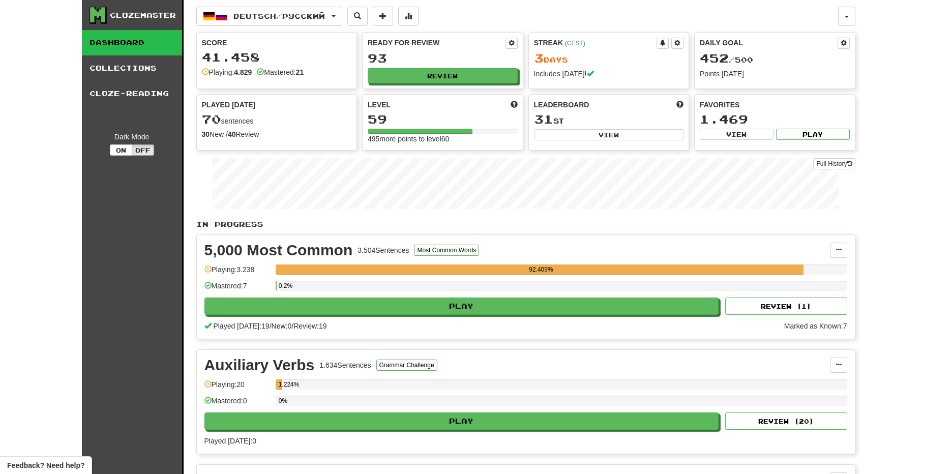
select select "**"
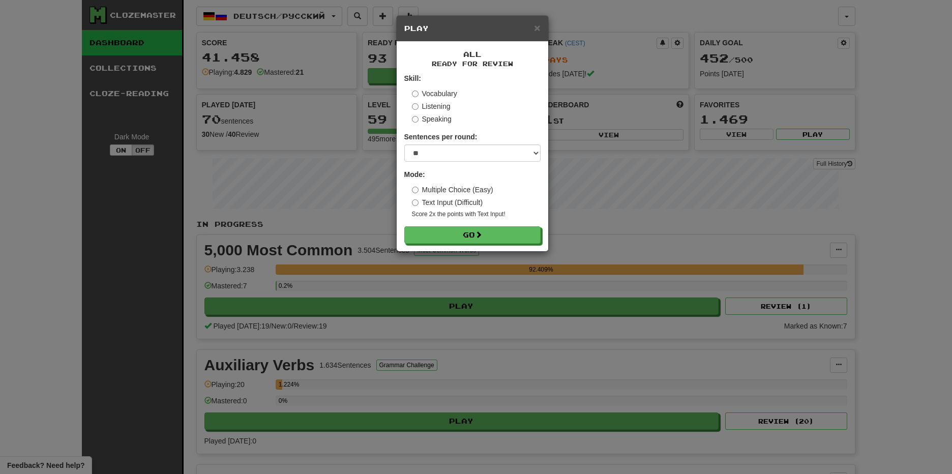
click at [448, 204] on label "Text Input (Difficult)" at bounding box center [447, 202] width 71 height 10
click at [489, 240] on button "Go" at bounding box center [473, 235] width 136 height 17
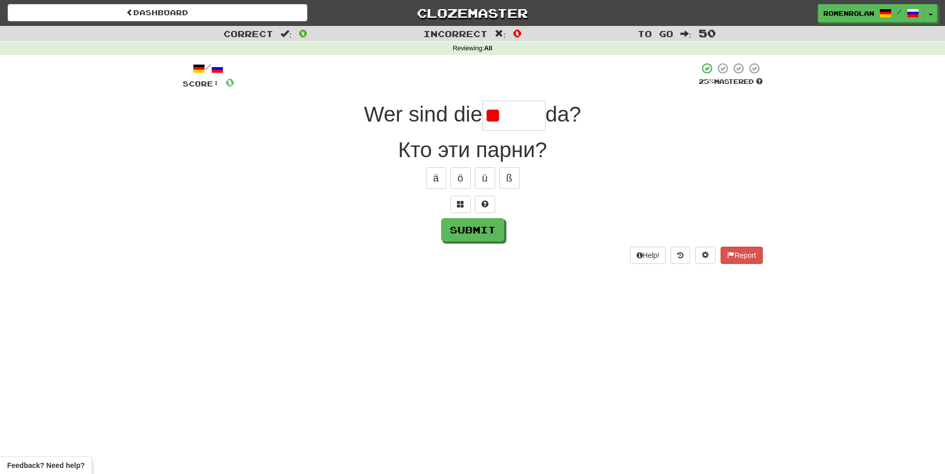
type input "*"
click at [484, 207] on span at bounding box center [484, 203] width 7 height 7
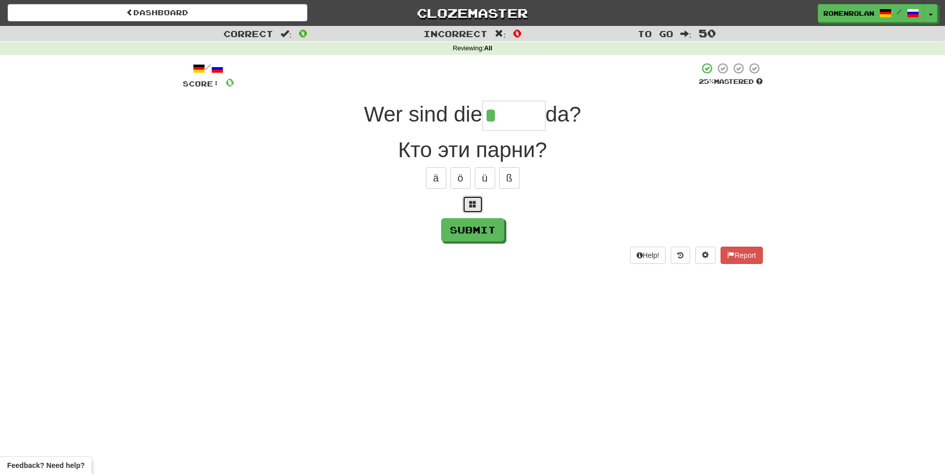
click at [475, 207] on span at bounding box center [472, 203] width 7 height 7
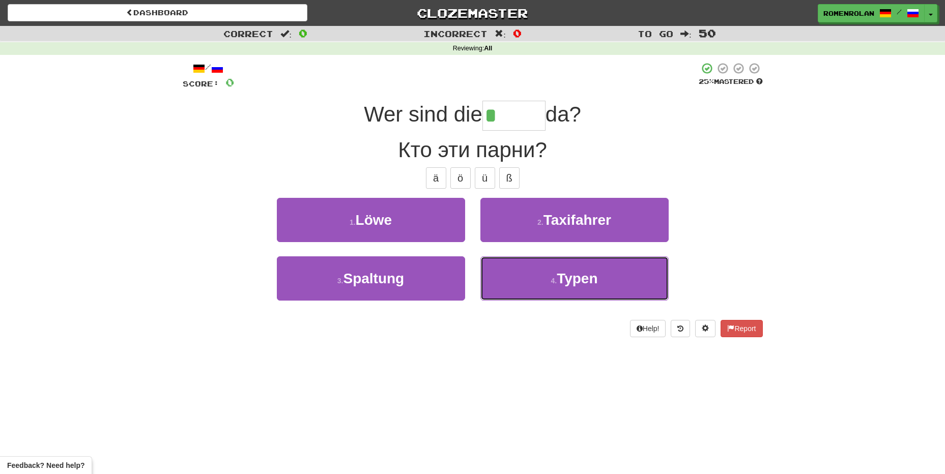
click at [508, 283] on button "4 . Typen" at bounding box center [574, 278] width 188 height 44
type input "*****"
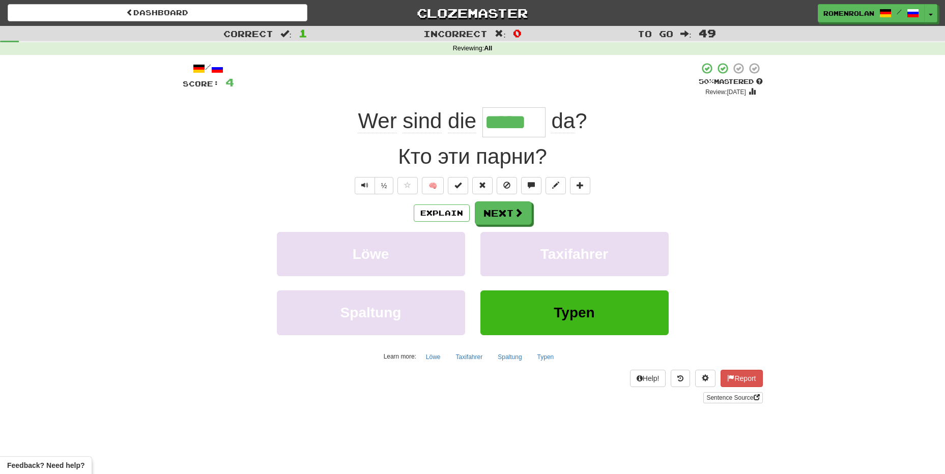
click at [690, 186] on div "½ 🧠" at bounding box center [473, 185] width 580 height 17
click at [559, 184] on span at bounding box center [555, 185] width 7 height 7
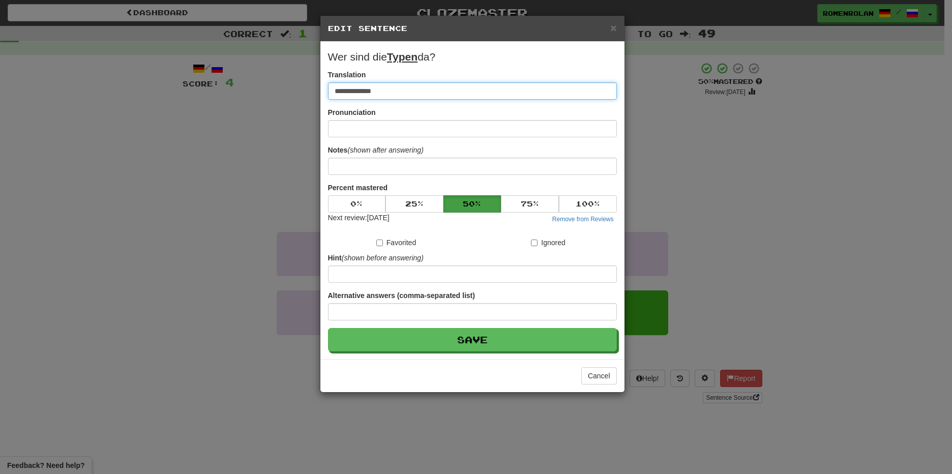
click at [377, 88] on input "**********" at bounding box center [472, 90] width 289 height 17
type input "**********"
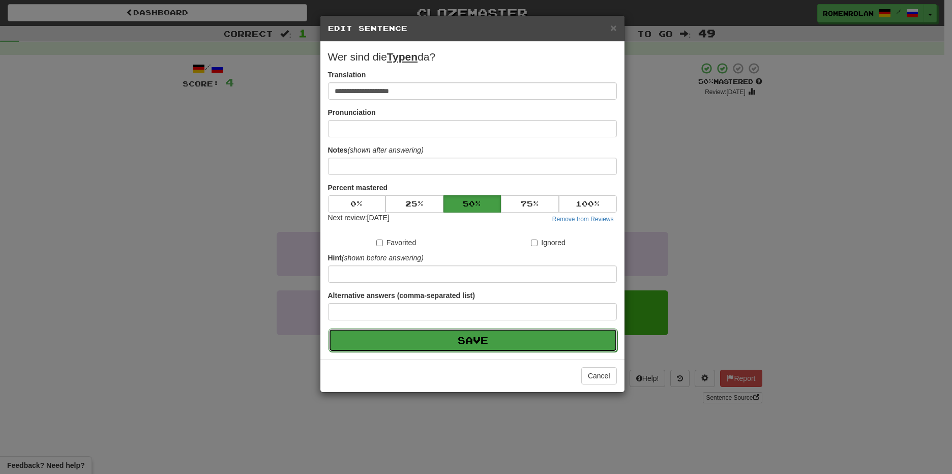
click at [406, 346] on button "Save" at bounding box center [473, 340] width 289 height 23
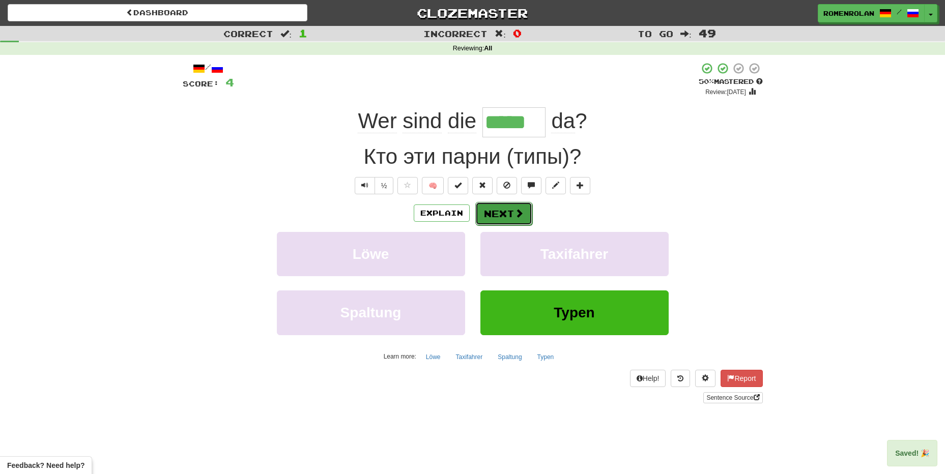
click at [500, 212] on button "Next" at bounding box center [503, 213] width 57 height 23
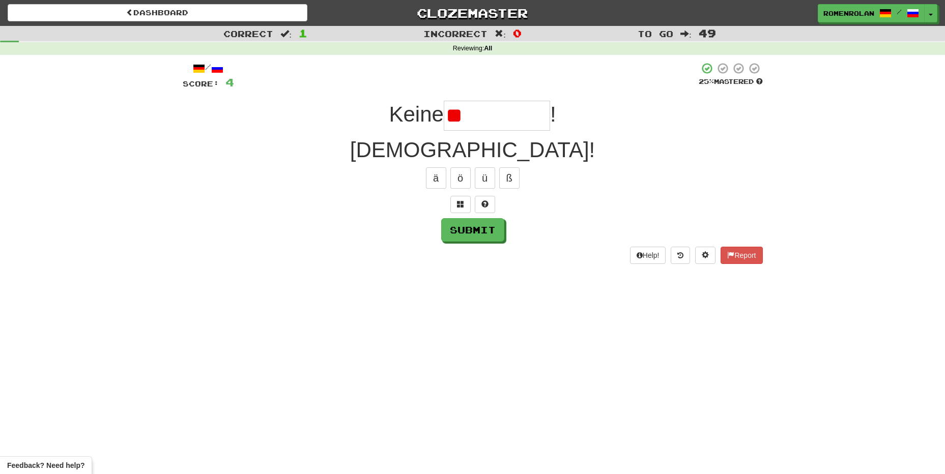
type input "*"
type input "********"
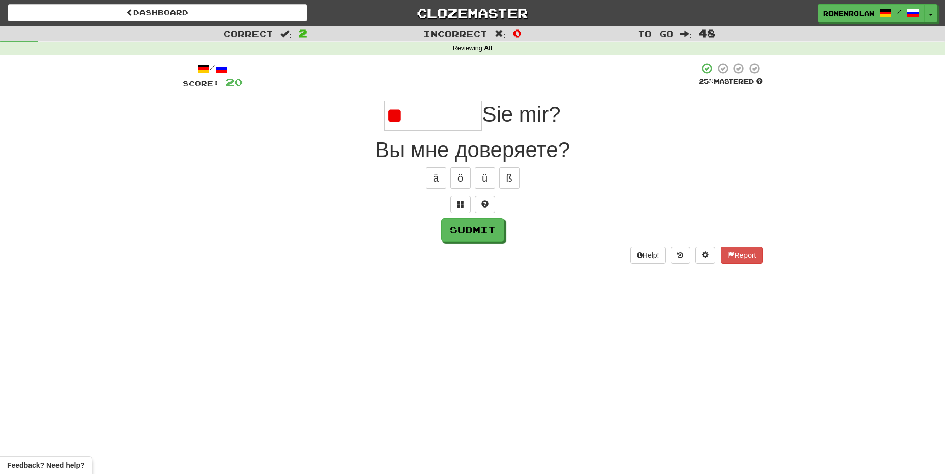
type input "*"
type input "*********"
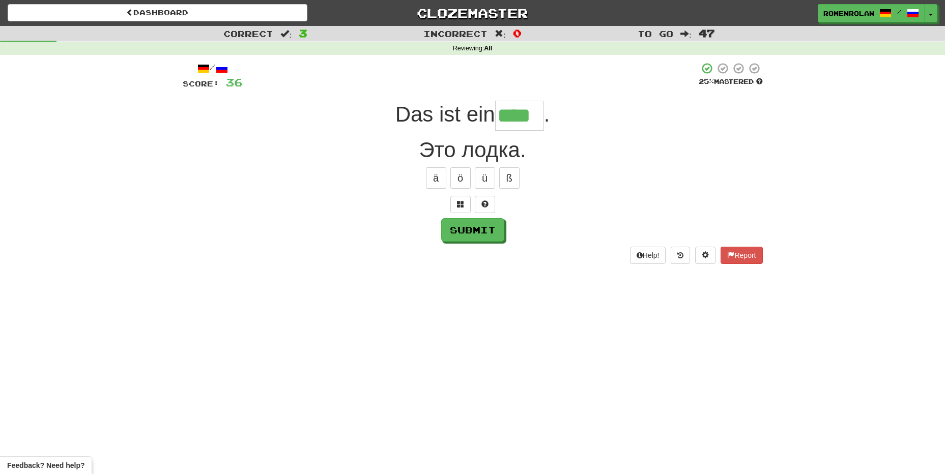
type input "****"
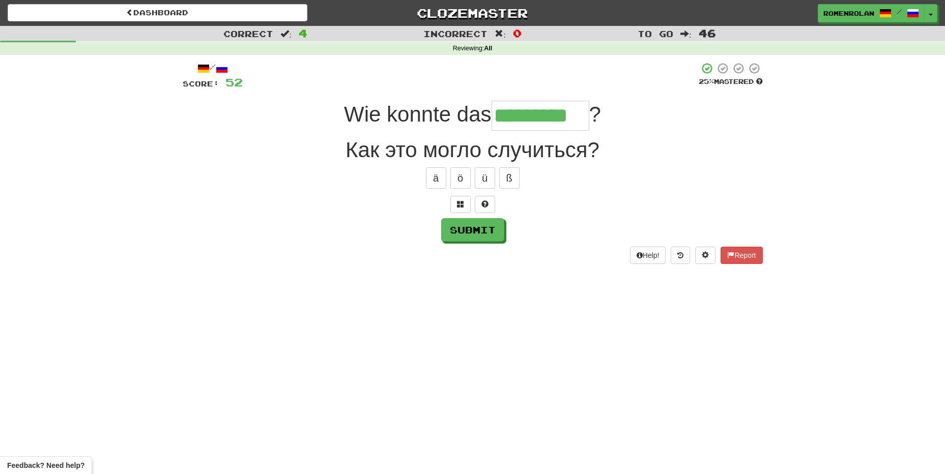
type input "*********"
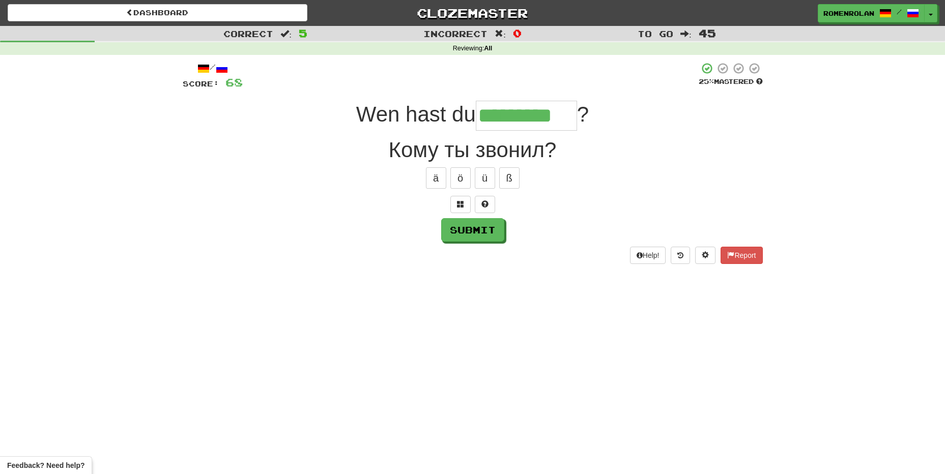
type input "*********"
type input "**********"
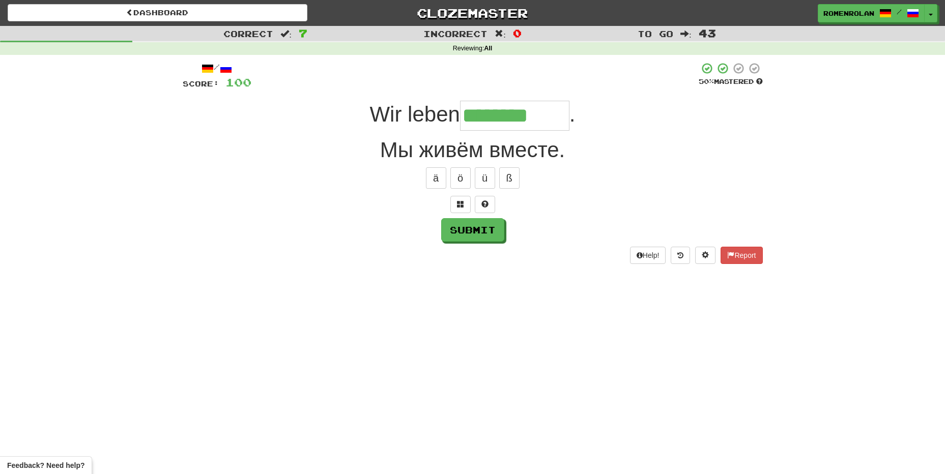
type input "********"
type input "*"
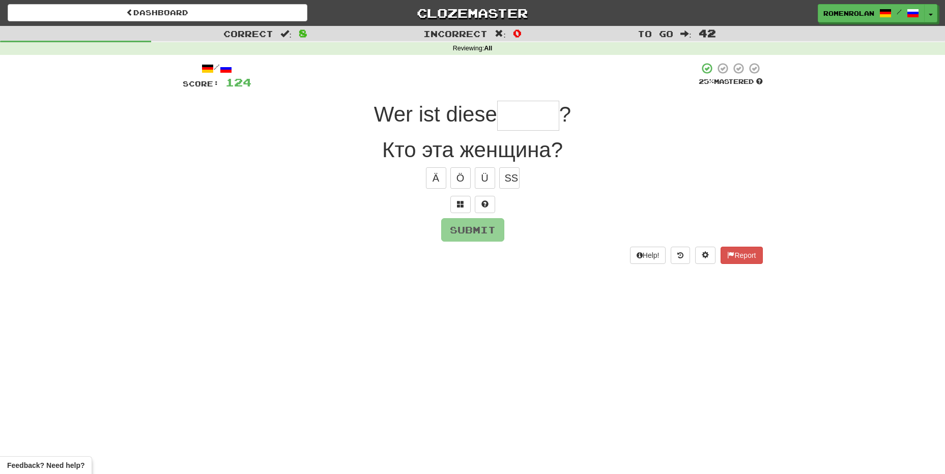
type input "*"
click at [484, 211] on button at bounding box center [485, 204] width 20 height 17
type input "****"
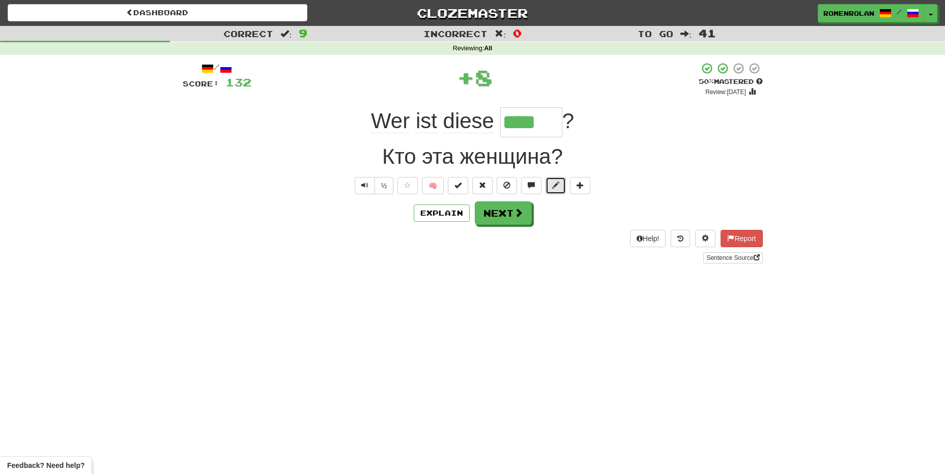
click at [554, 190] on button at bounding box center [555, 185] width 20 height 17
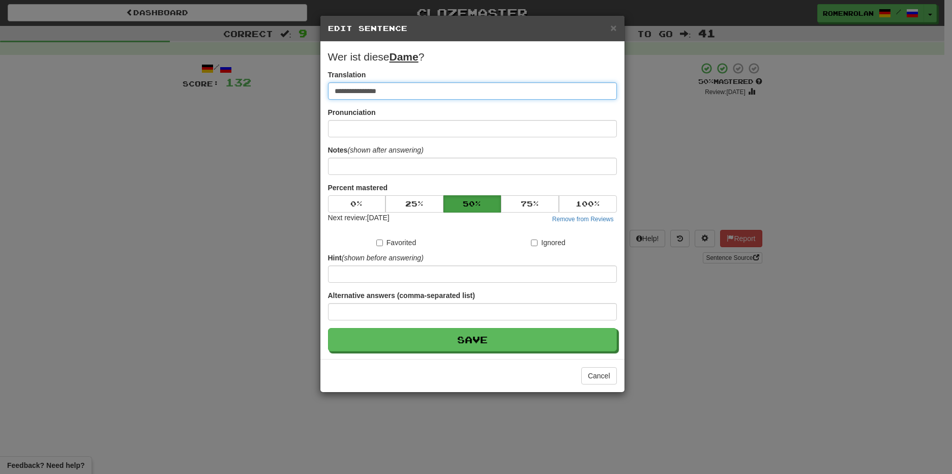
click at [390, 94] on input "**********" at bounding box center [472, 90] width 289 height 17
type input "**********"
click at [328, 328] on button "Save" at bounding box center [472, 339] width 289 height 23
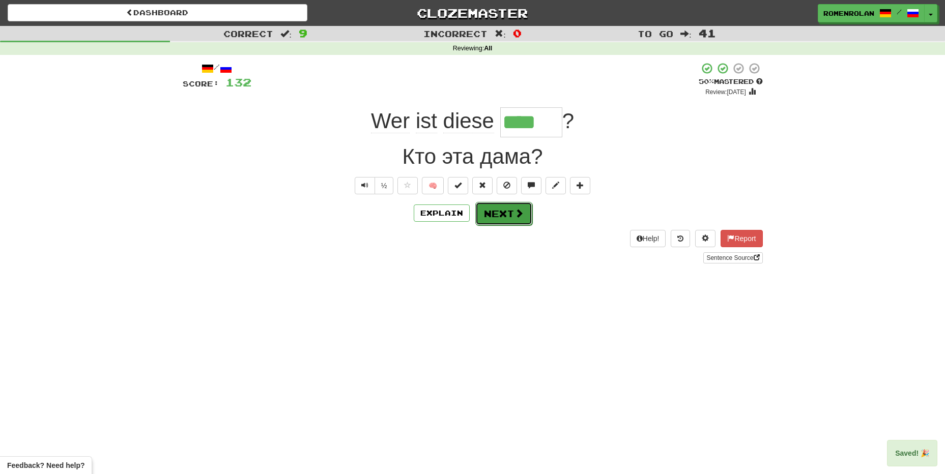
click at [490, 219] on button "Next" at bounding box center [503, 213] width 57 height 23
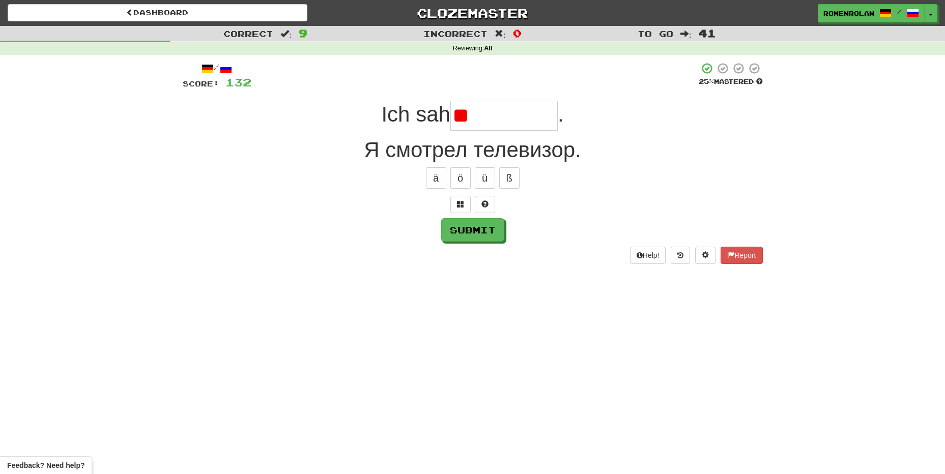
type input "*"
type input "*********"
type input "*******"
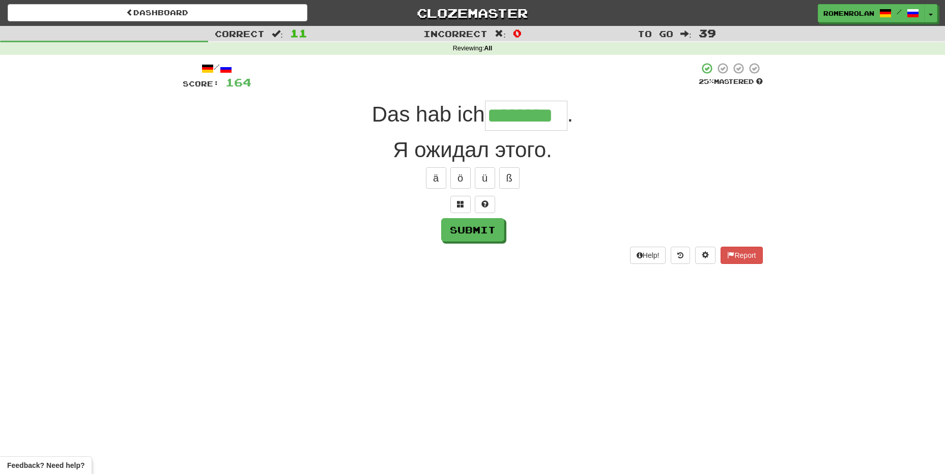
type input "********"
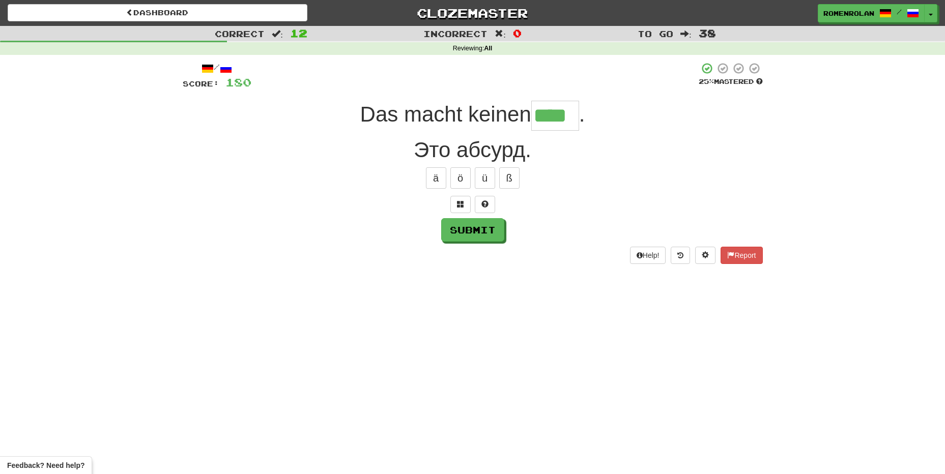
type input "****"
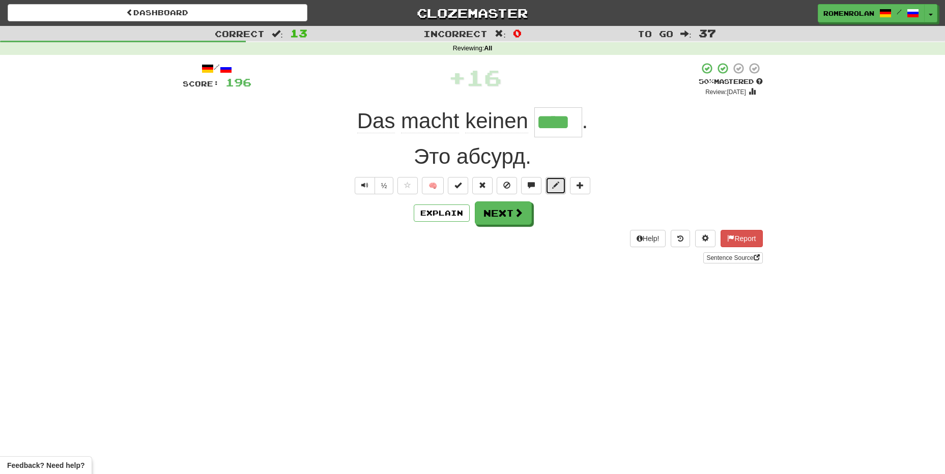
click at [559, 182] on span at bounding box center [555, 185] width 7 height 7
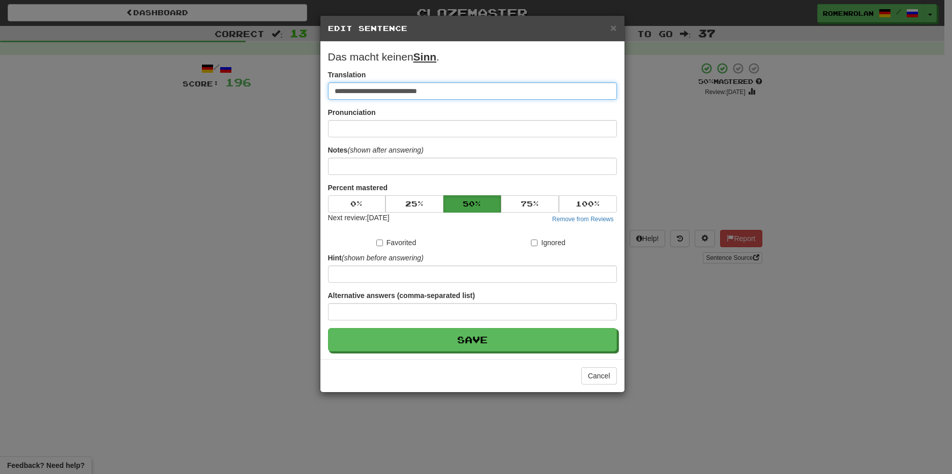
type input "**********"
click at [328, 328] on button "Save" at bounding box center [472, 339] width 289 height 23
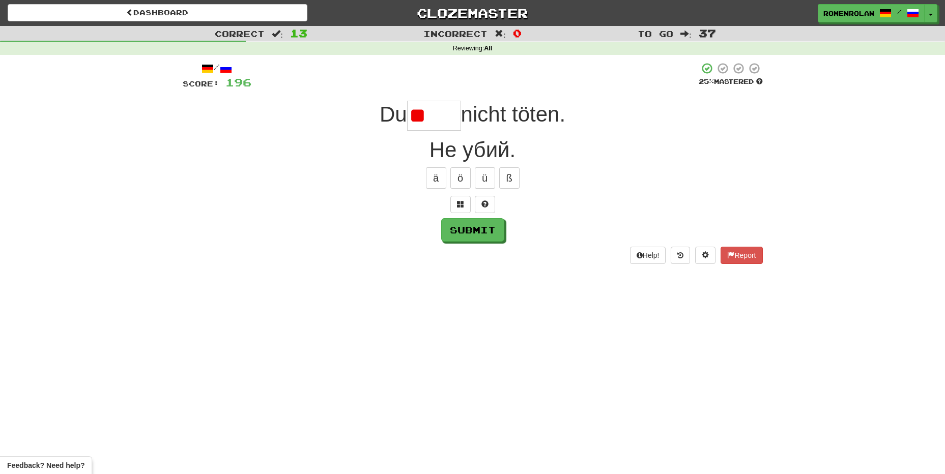
type input "*"
type input "******"
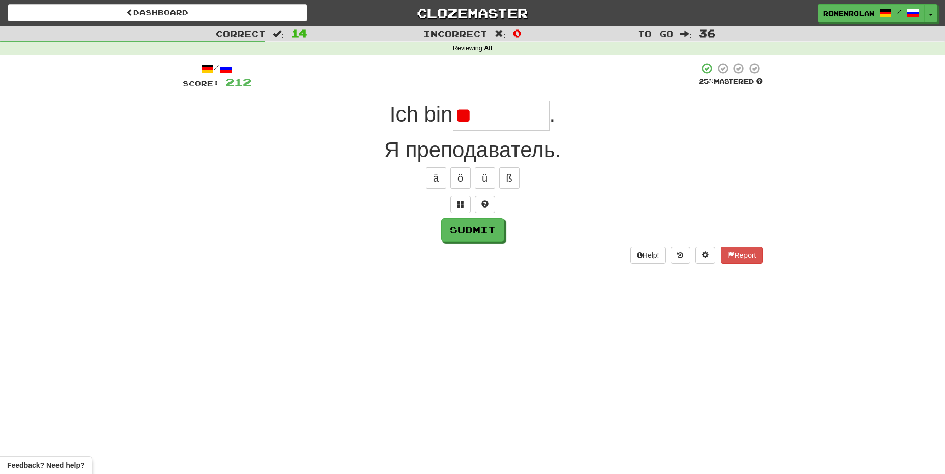
type input "*"
click at [487, 201] on span at bounding box center [484, 203] width 7 height 7
click at [475, 209] on button at bounding box center [472, 204] width 20 height 17
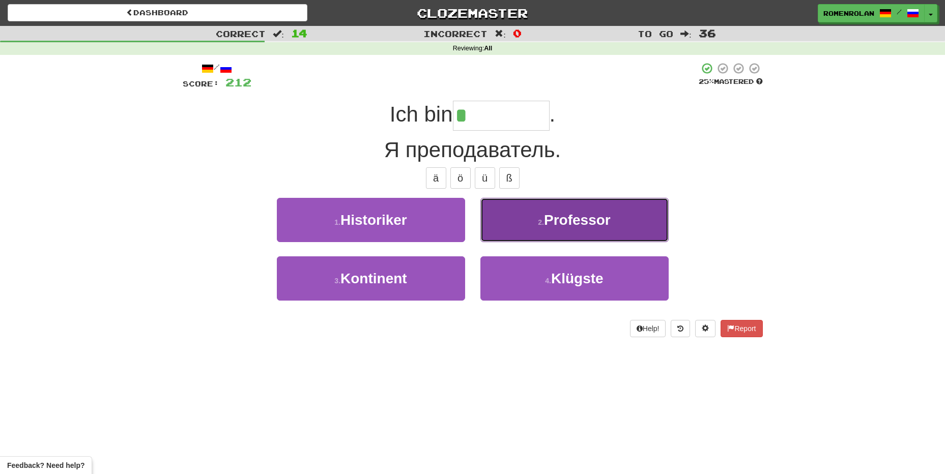
click at [574, 223] on span "Professor" at bounding box center [577, 220] width 67 height 16
type input "*********"
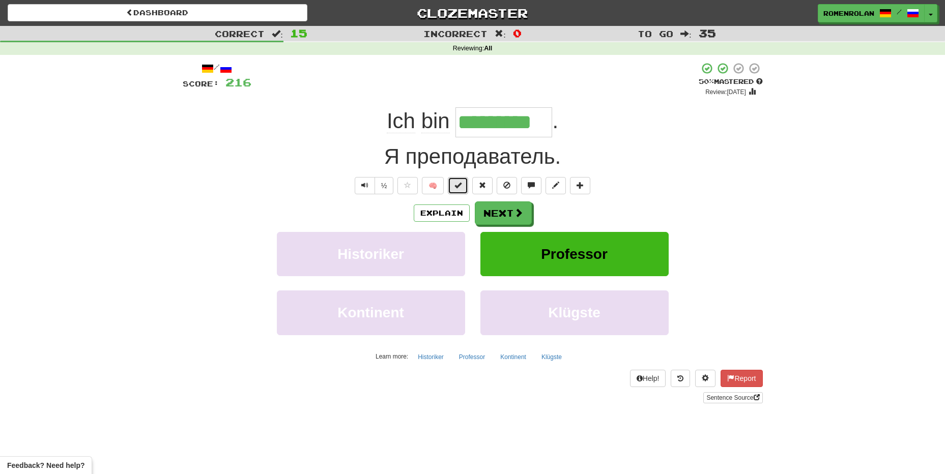
click at [457, 186] on span at bounding box center [457, 185] width 7 height 7
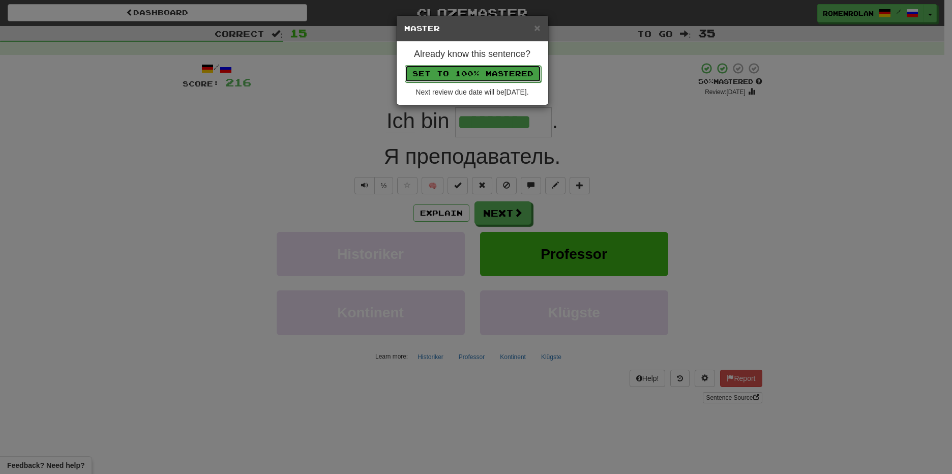
click at [463, 72] on button "Set to 100% Mastered" at bounding box center [473, 73] width 136 height 17
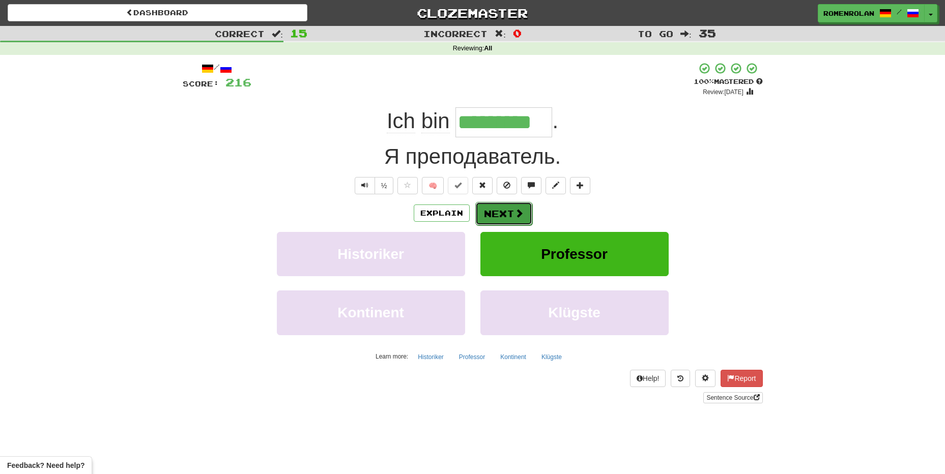
click at [482, 211] on button "Next" at bounding box center [503, 213] width 57 height 23
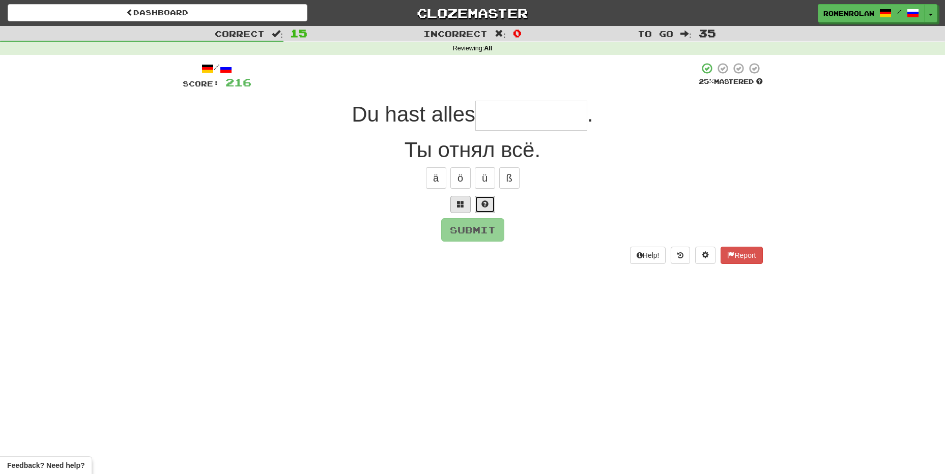
click at [480, 204] on button at bounding box center [485, 204] width 20 height 17
click at [474, 204] on span at bounding box center [472, 203] width 7 height 7
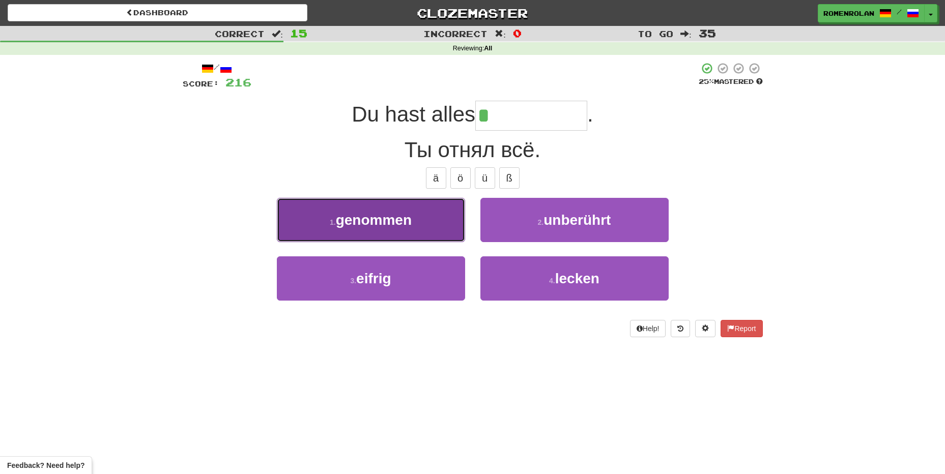
click at [432, 221] on button "1 . genommen" at bounding box center [371, 220] width 188 height 44
type input "********"
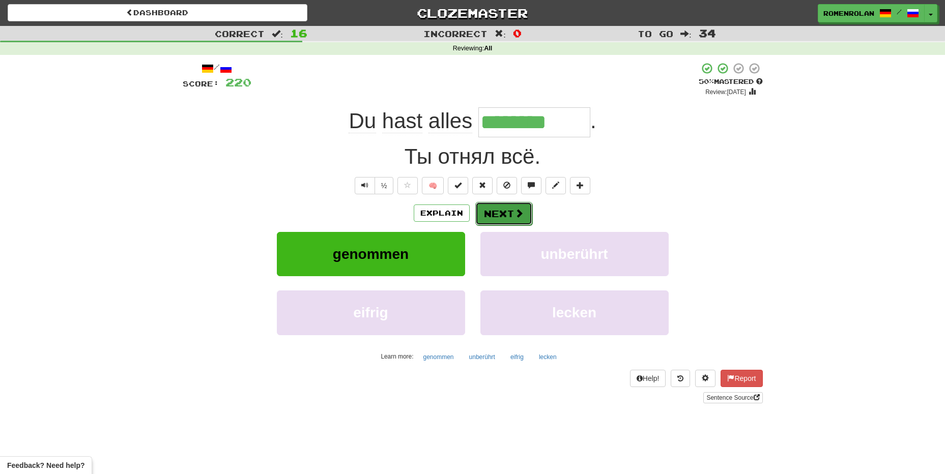
click at [510, 207] on button "Next" at bounding box center [503, 213] width 57 height 23
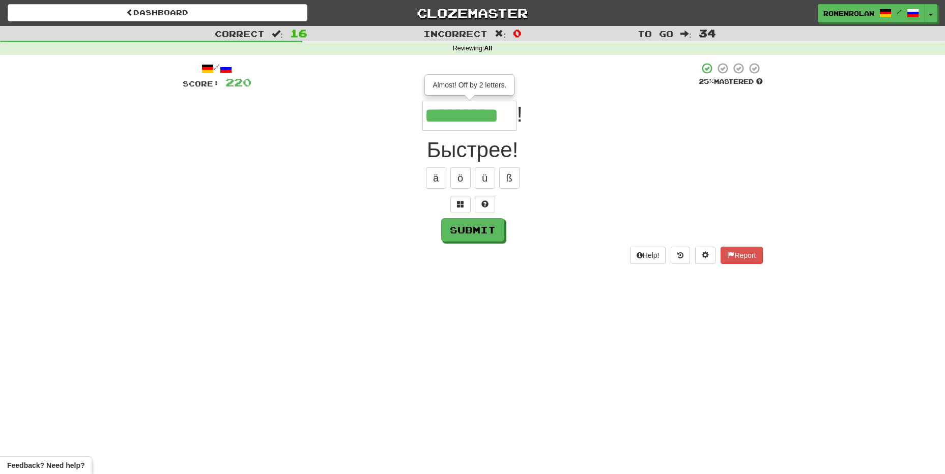
type input "*********"
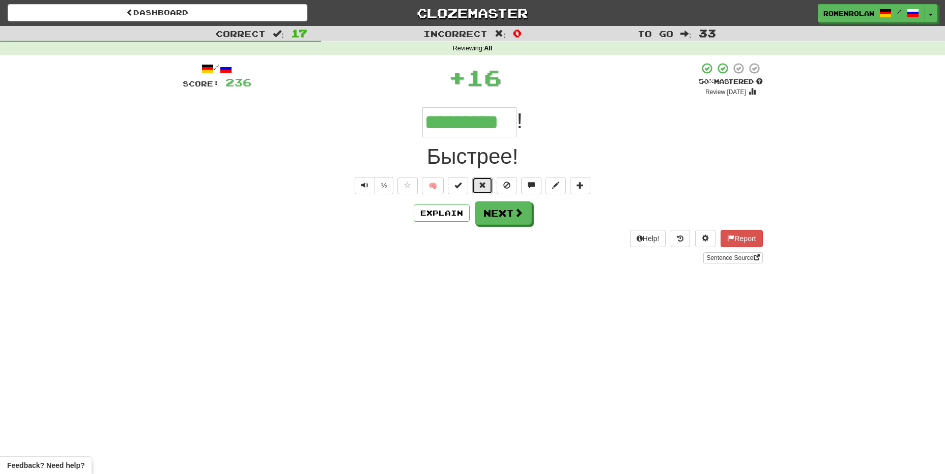
click at [480, 184] on span at bounding box center [482, 185] width 7 height 7
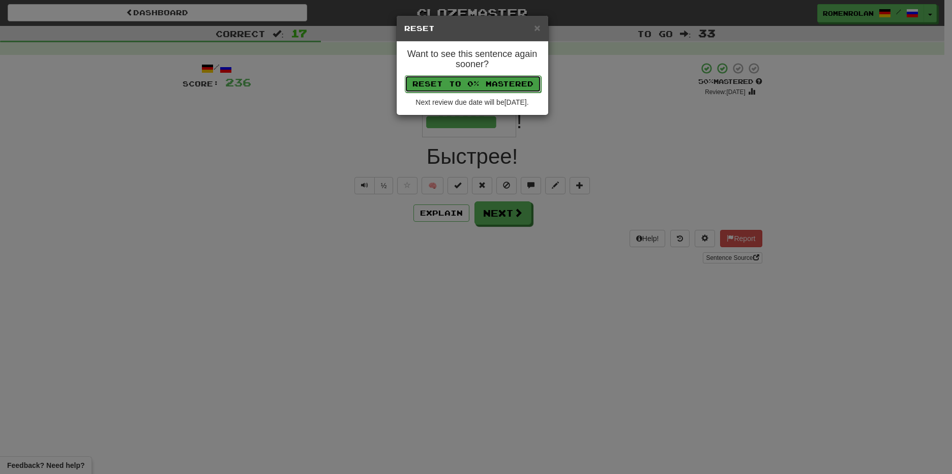
click at [488, 79] on button "Reset to 0% Mastered" at bounding box center [473, 83] width 136 height 17
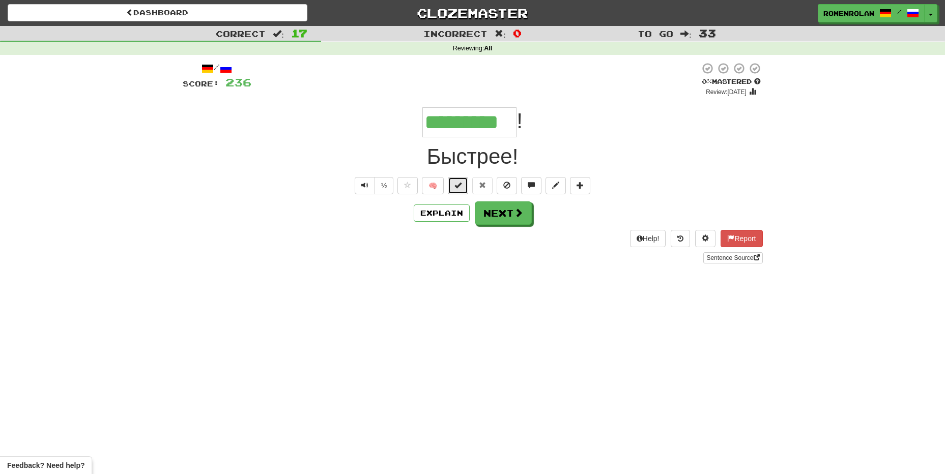
click at [459, 187] on span at bounding box center [457, 185] width 7 height 7
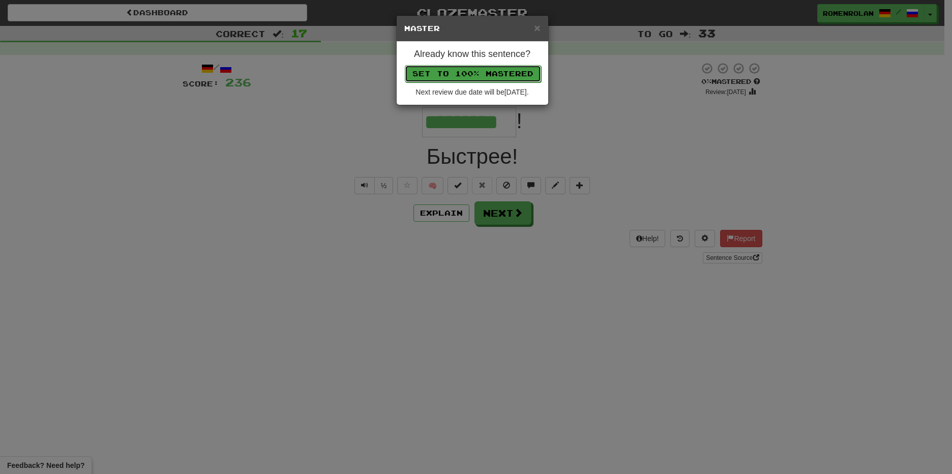
click at [490, 75] on button "Set to 100% Mastered" at bounding box center [473, 73] width 136 height 17
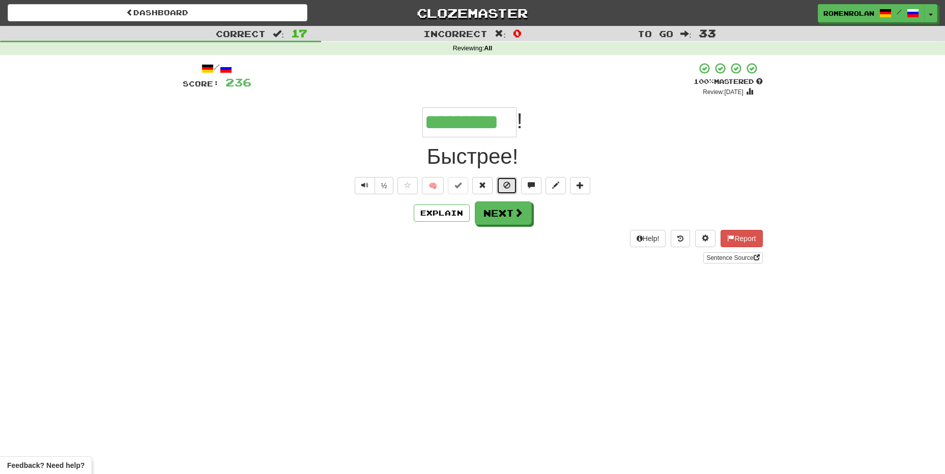
click at [505, 187] on span at bounding box center [506, 185] width 7 height 7
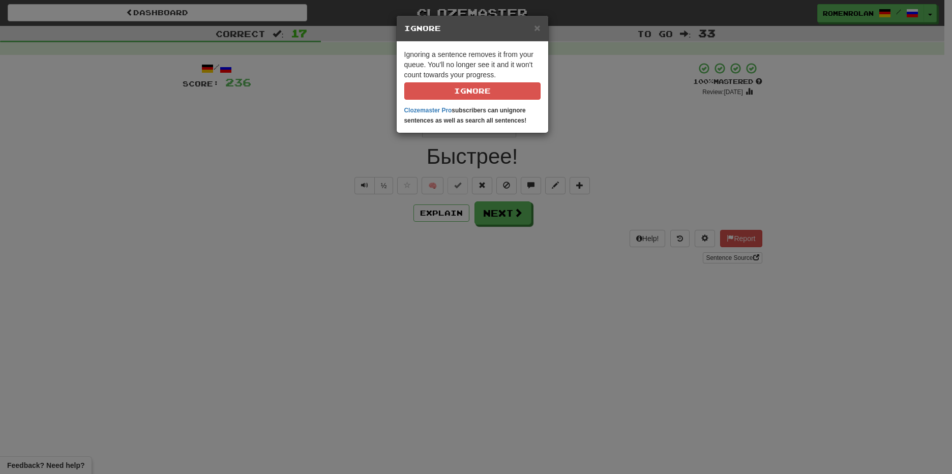
click at [494, 100] on div "Ignoring a sentence removes it from your queue. You'll no longer see it and it …" at bounding box center [473, 87] width 152 height 91
click at [494, 96] on button "Ignore" at bounding box center [472, 90] width 136 height 17
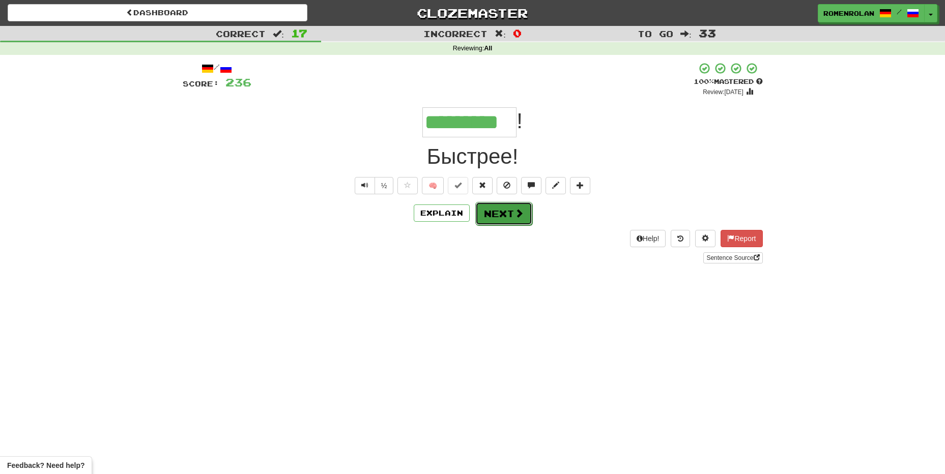
click at [502, 217] on button "Next" at bounding box center [503, 213] width 57 height 23
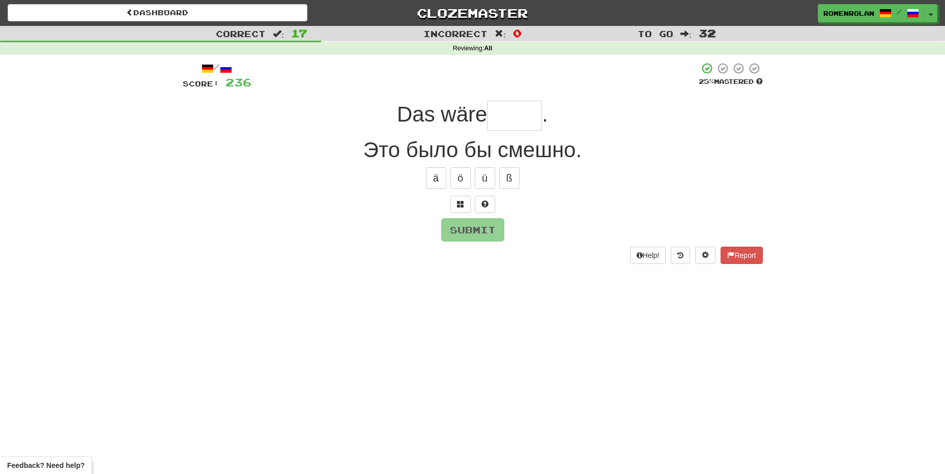
type input "*"
click at [463, 203] on span at bounding box center [460, 203] width 7 height 7
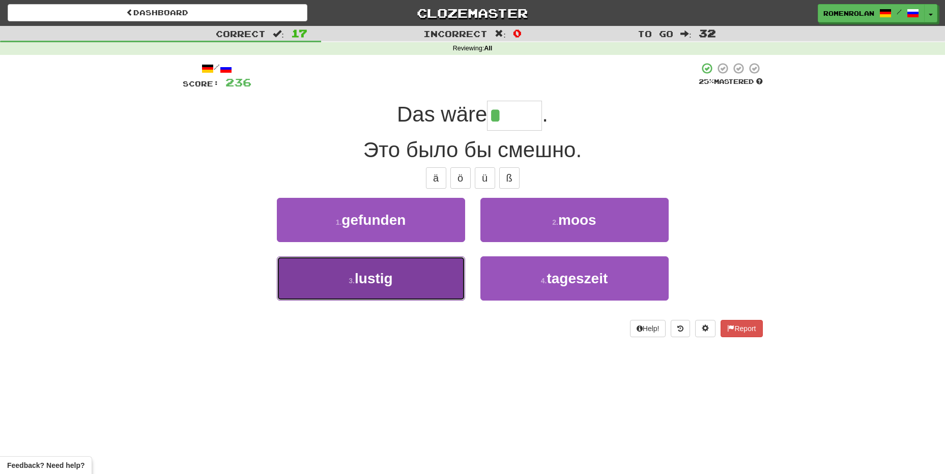
click at [442, 276] on button "3 . lustig" at bounding box center [371, 278] width 188 height 44
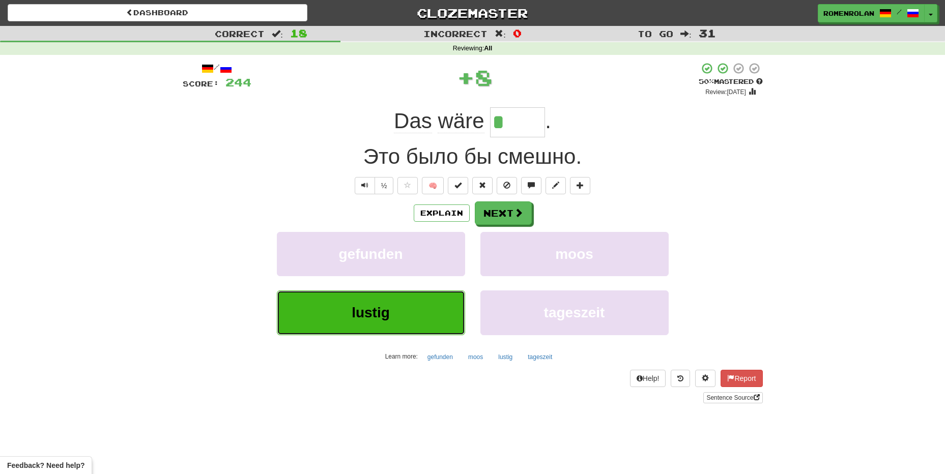
type input "******"
